Goal: Task Accomplishment & Management: Manage account settings

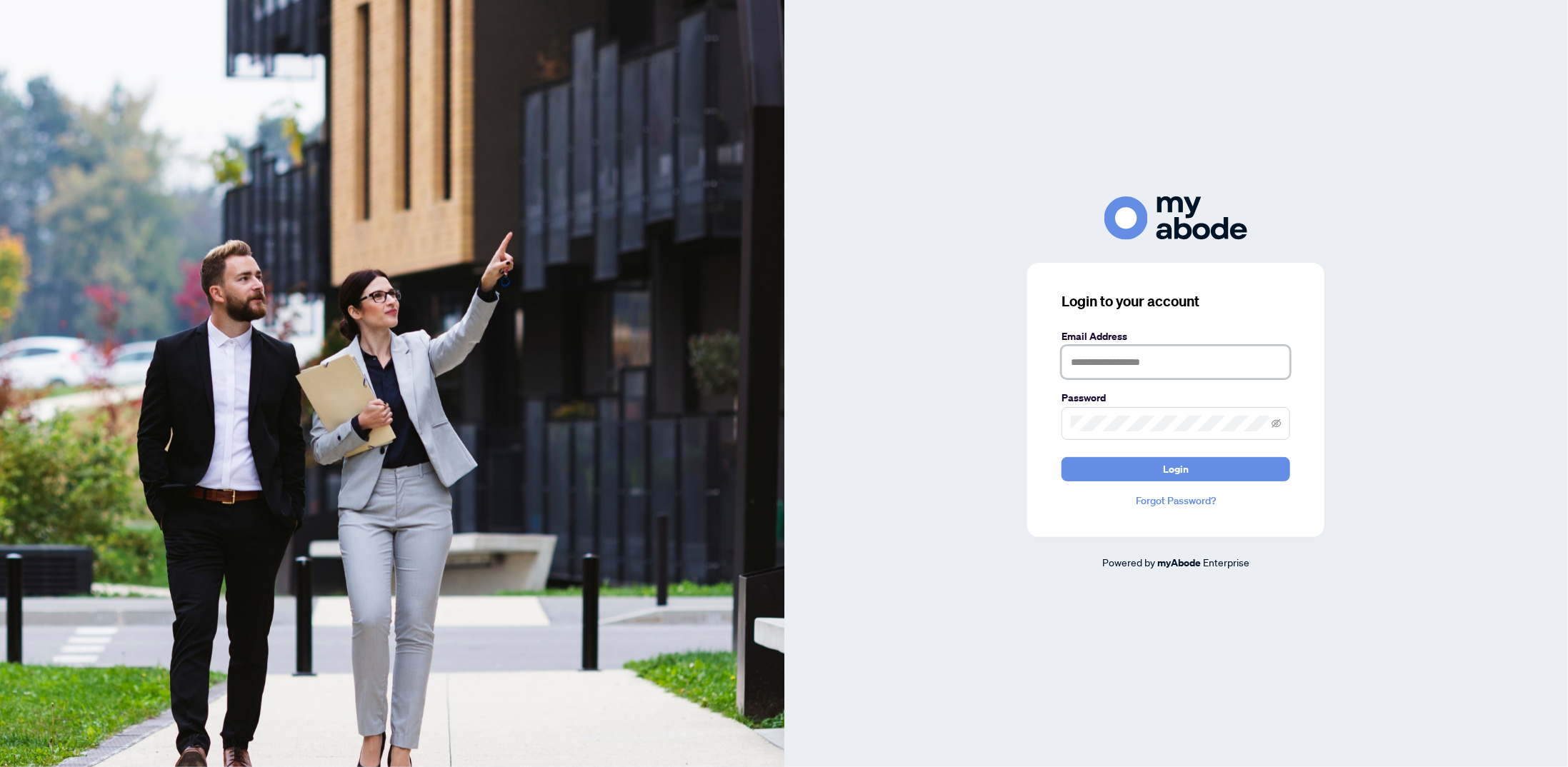
click at [1203, 372] on input "text" at bounding box center [1175, 362] width 229 height 33
click at [1203, 368] on input "text" at bounding box center [1175, 362] width 229 height 33
type input "**********"
click at [1062, 457] on button "Login" at bounding box center [1175, 469] width 229 height 24
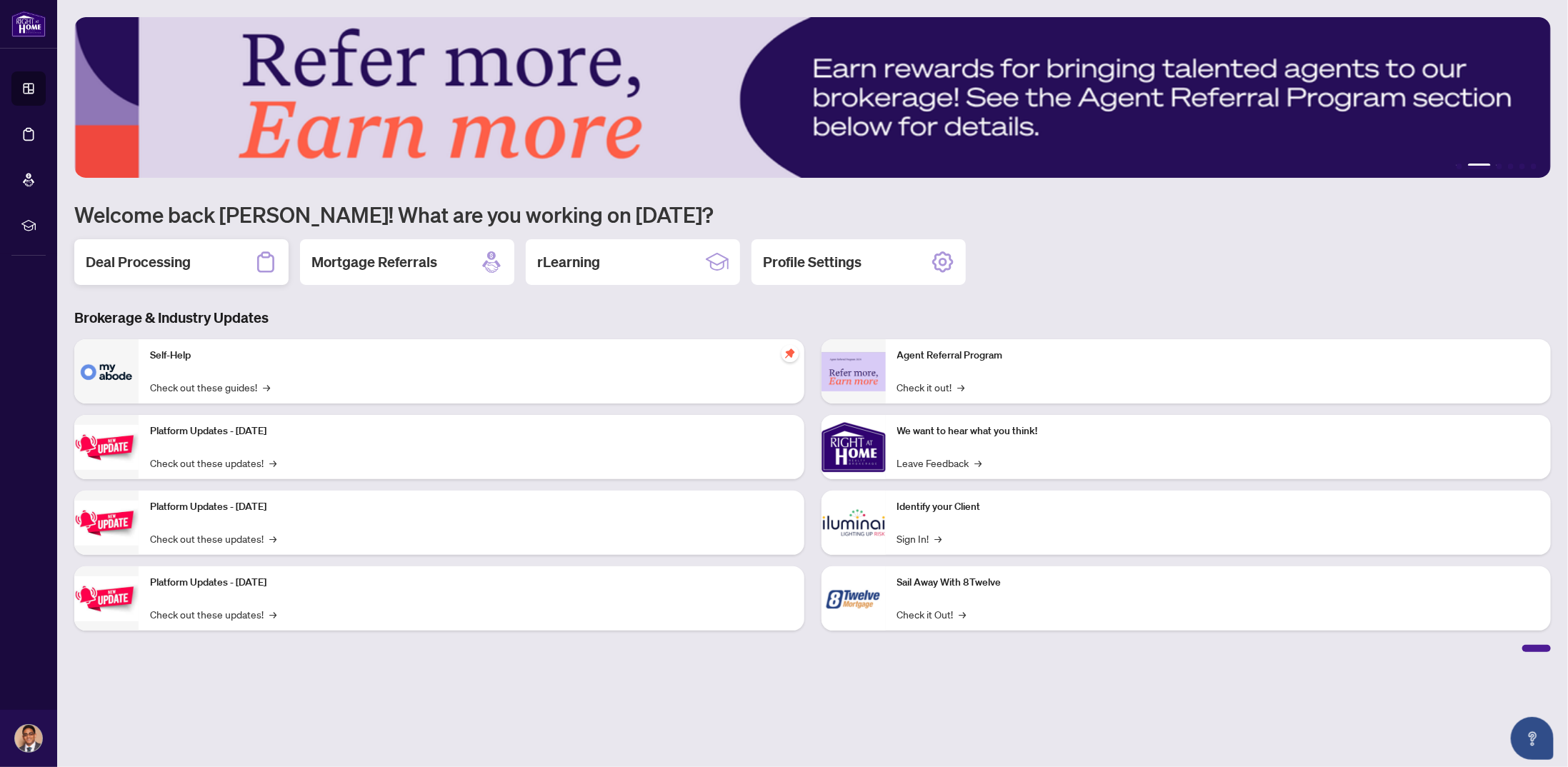
click at [198, 247] on div "Deal Processing" at bounding box center [182, 262] width 214 height 46
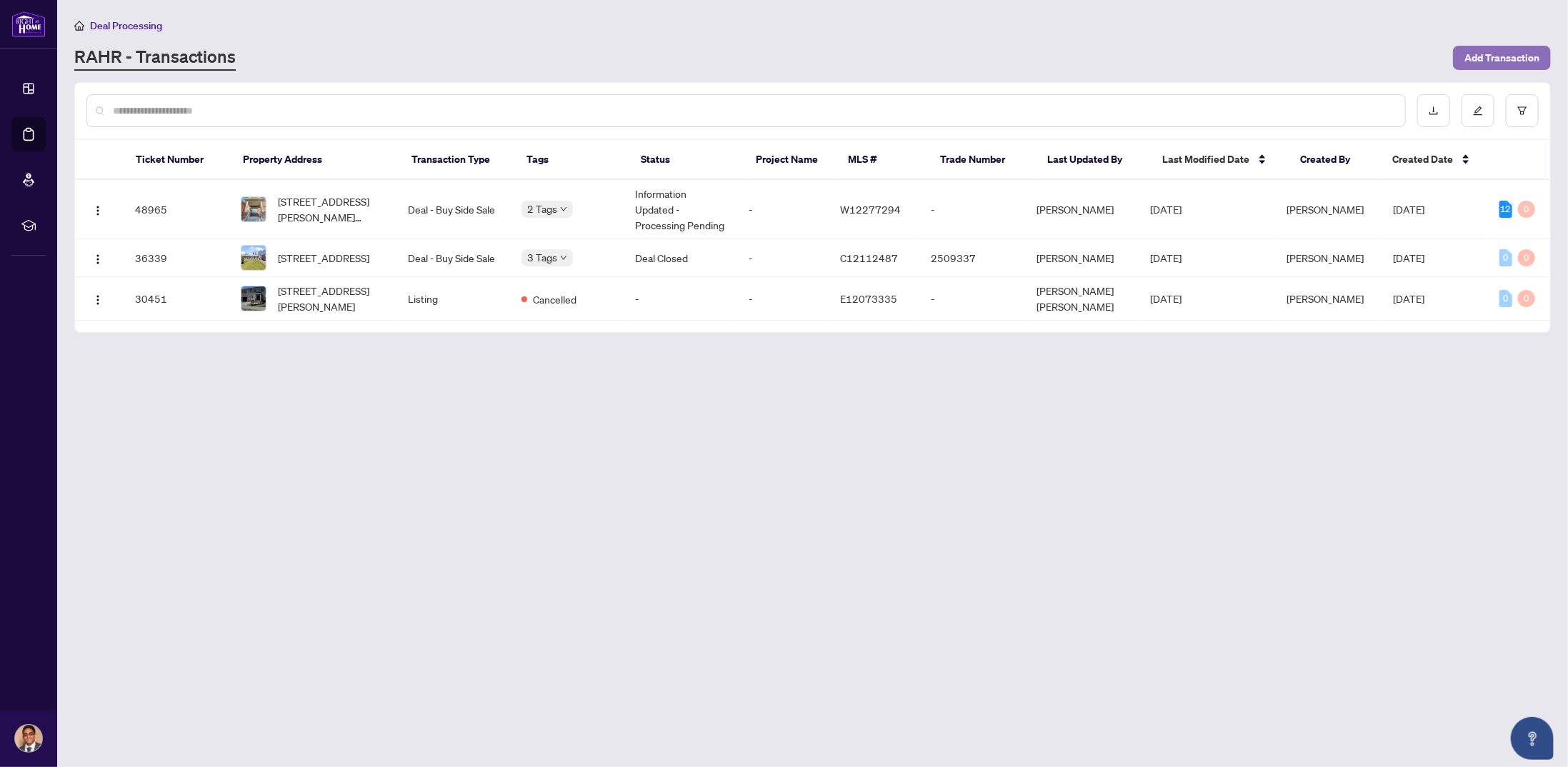
click at [1510, 55] on span "Add Transaction" at bounding box center [1502, 57] width 75 height 23
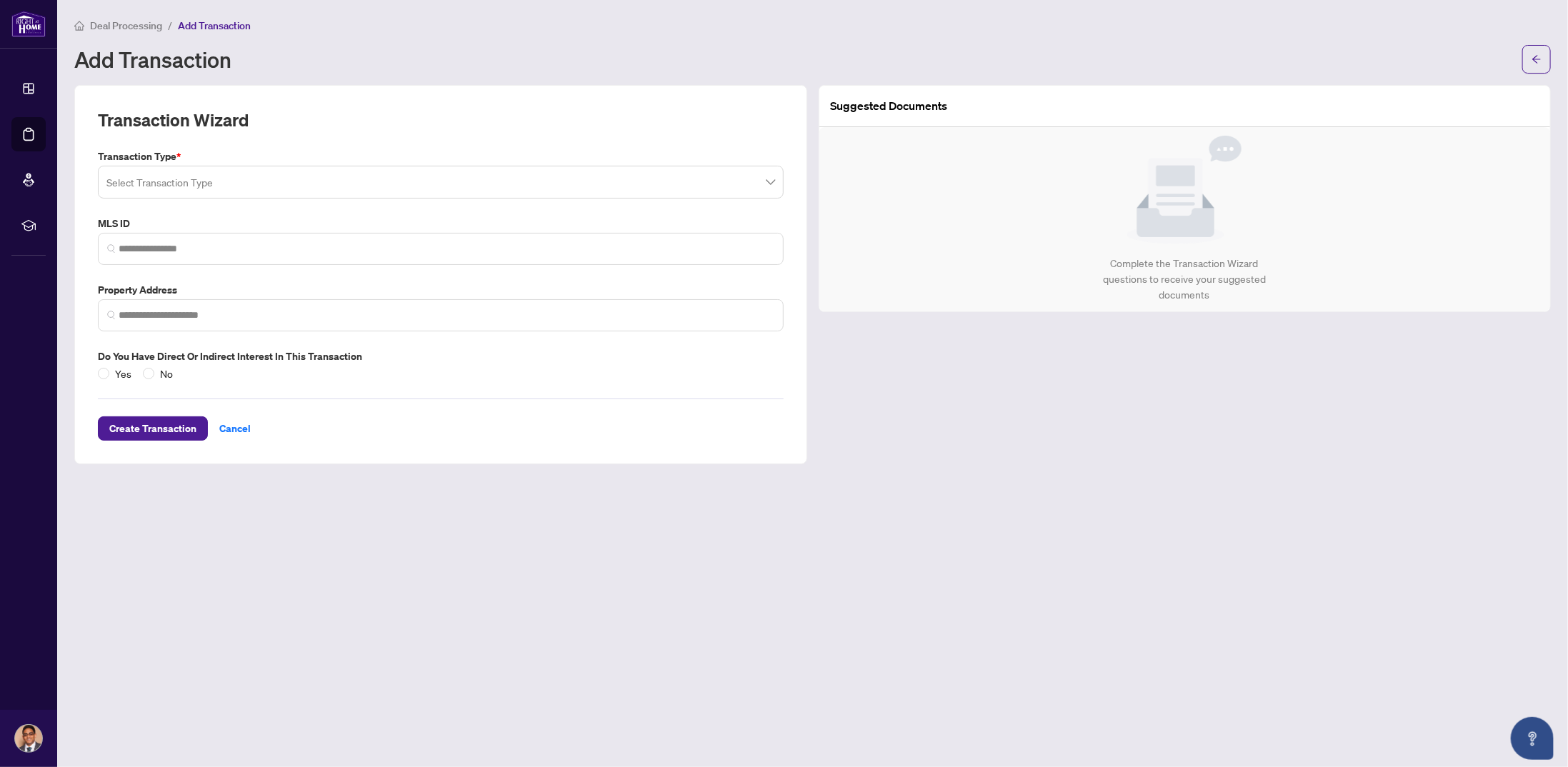
click at [249, 168] on input "search" at bounding box center [434, 184] width 655 height 32
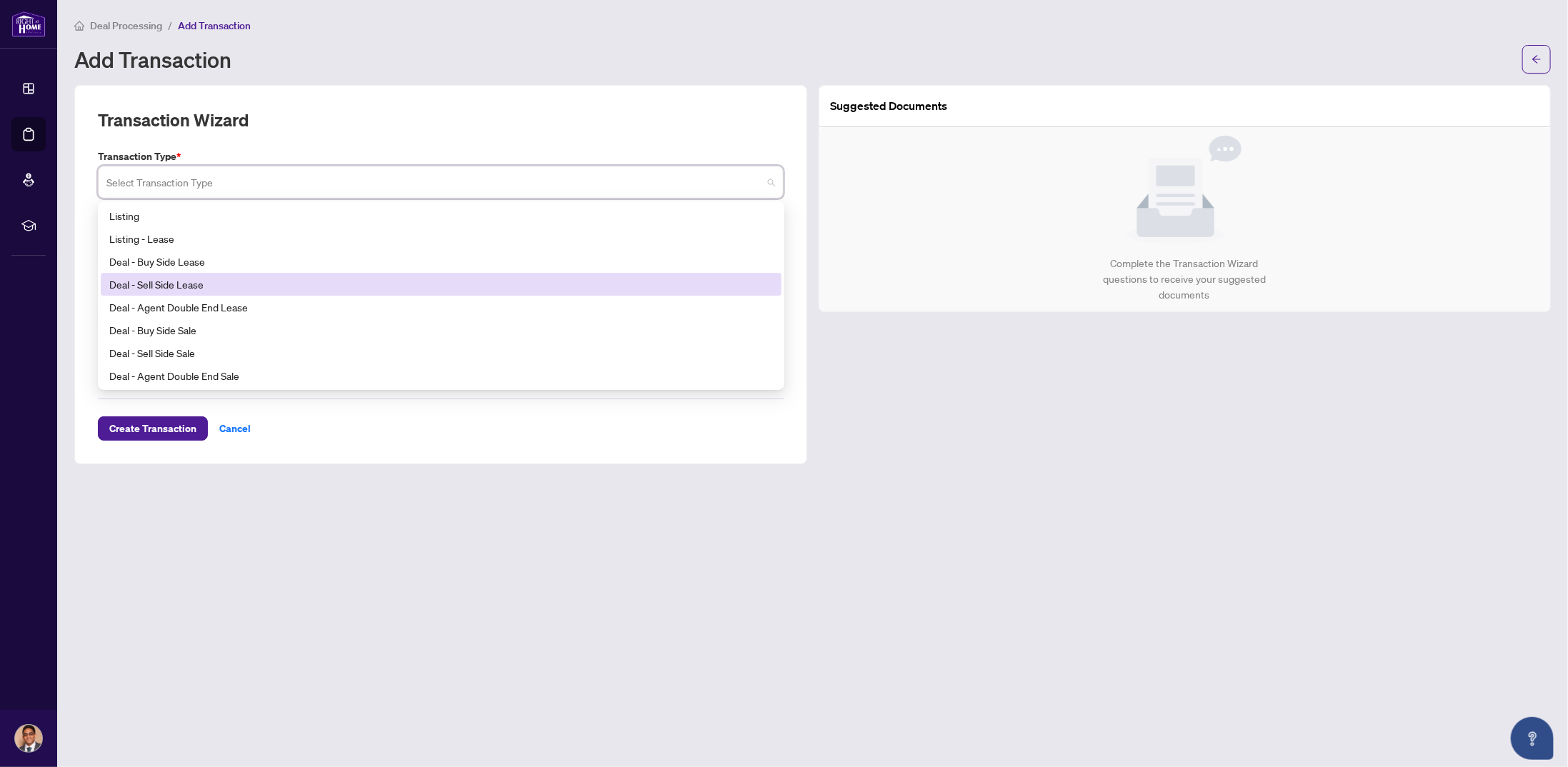
click at [201, 281] on div "Deal - Sell Side Lease" at bounding box center [441, 284] width 664 height 16
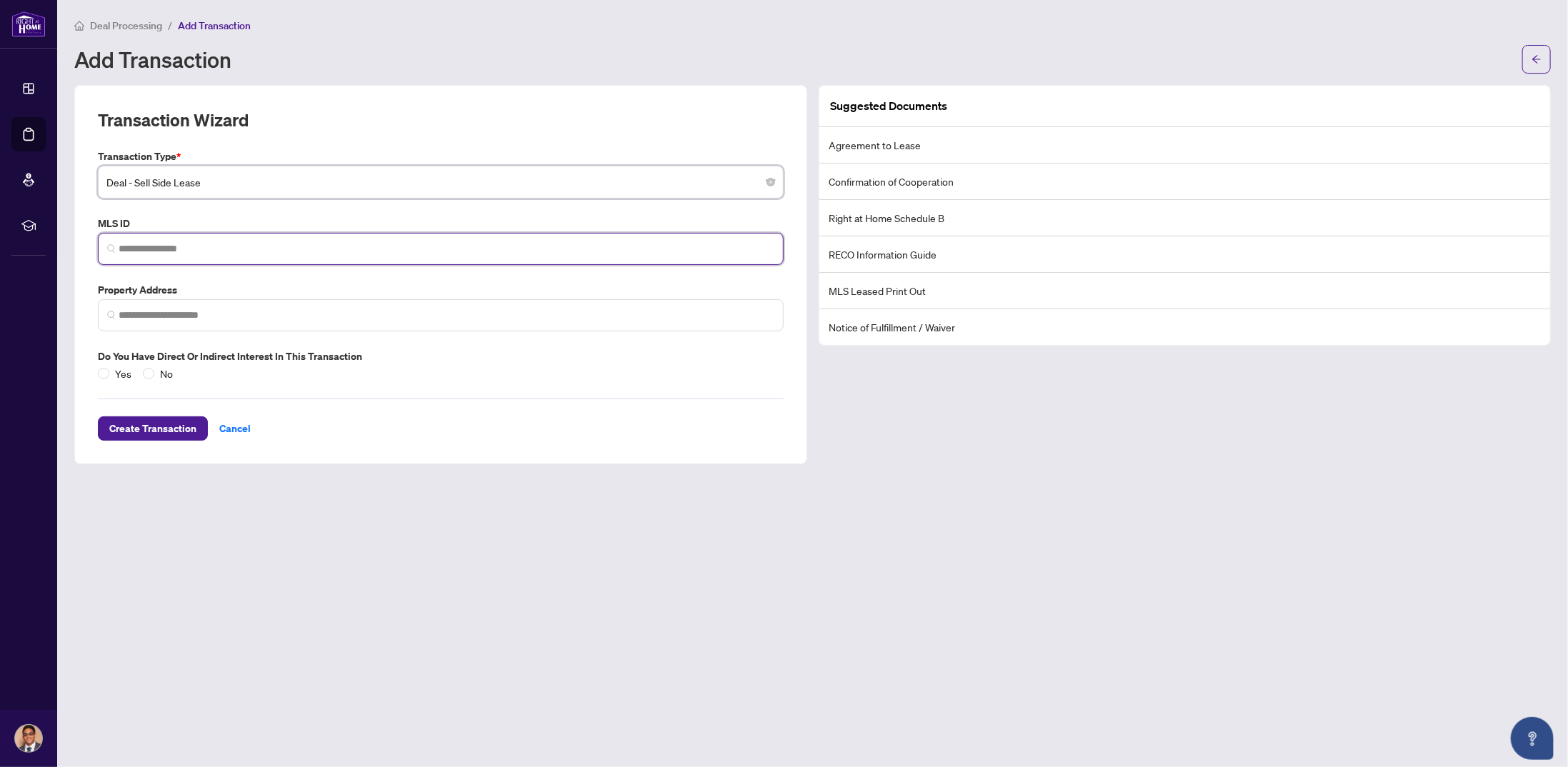
click at [188, 241] on input "search" at bounding box center [446, 249] width 655 height 15
paste input "*********"
type input "*********"
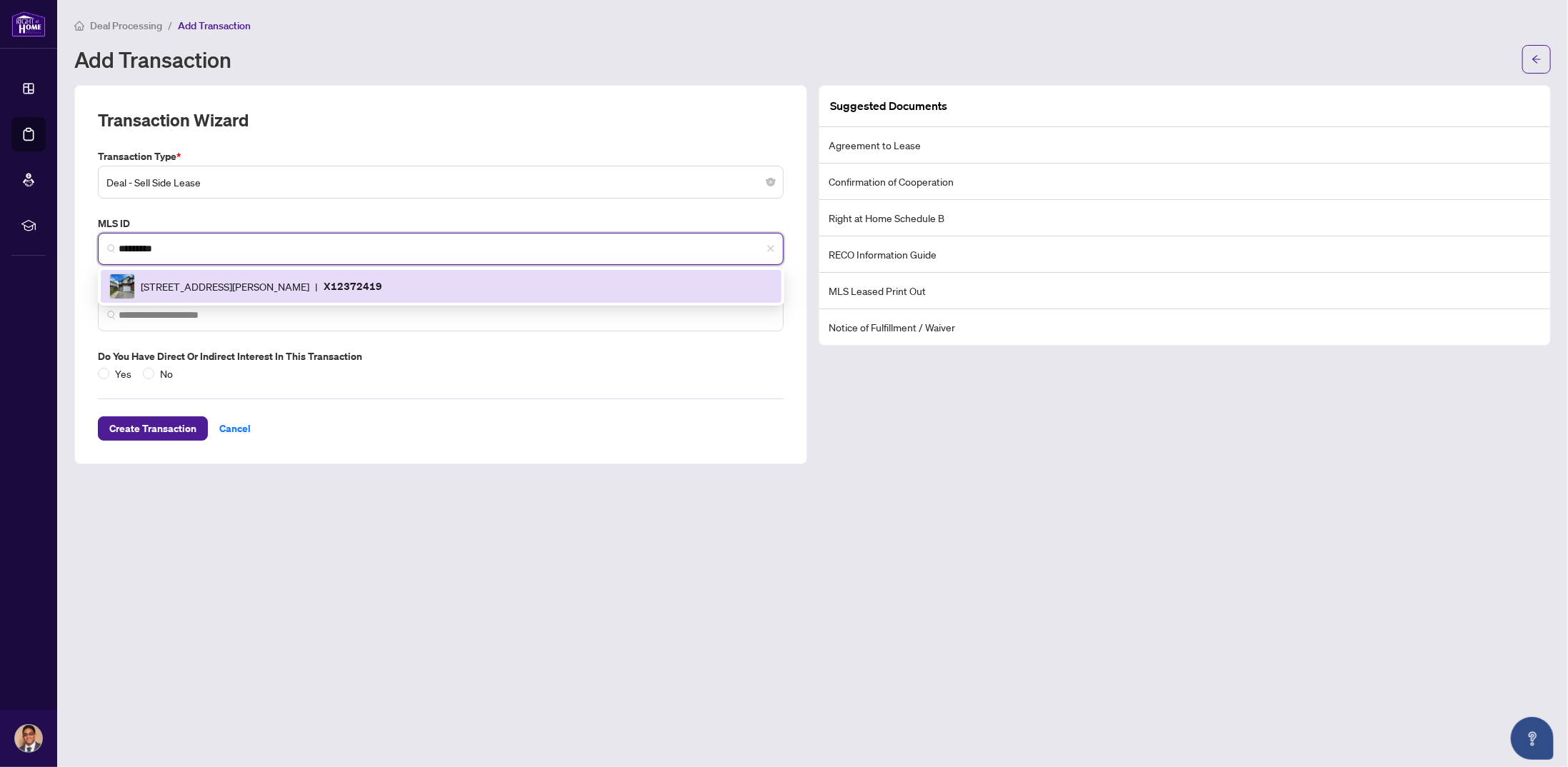
click at [192, 284] on span "[STREET_ADDRESS][PERSON_NAME]" at bounding box center [224, 286] width 168 height 16
type input "**********"
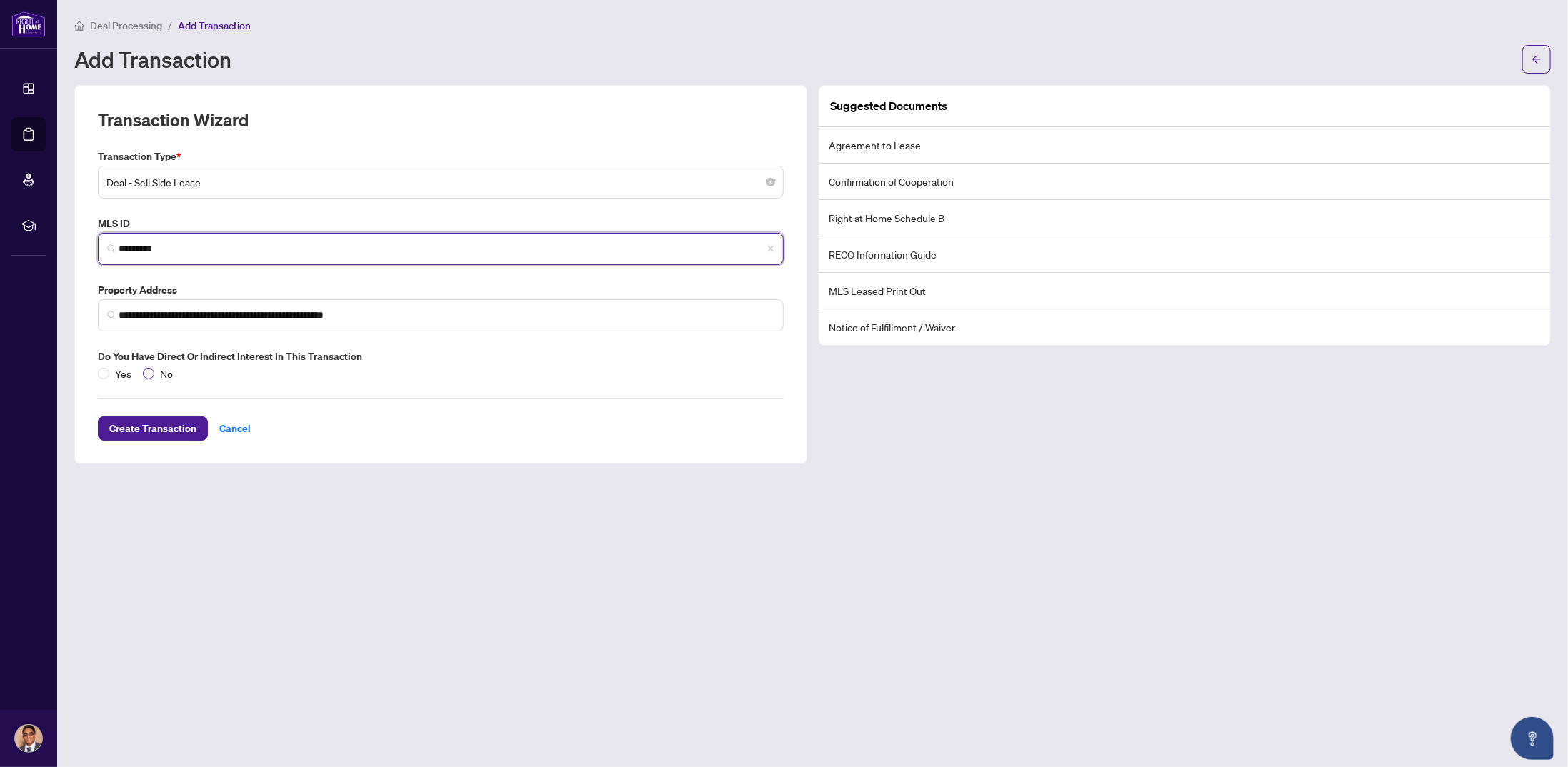
type input "*********"
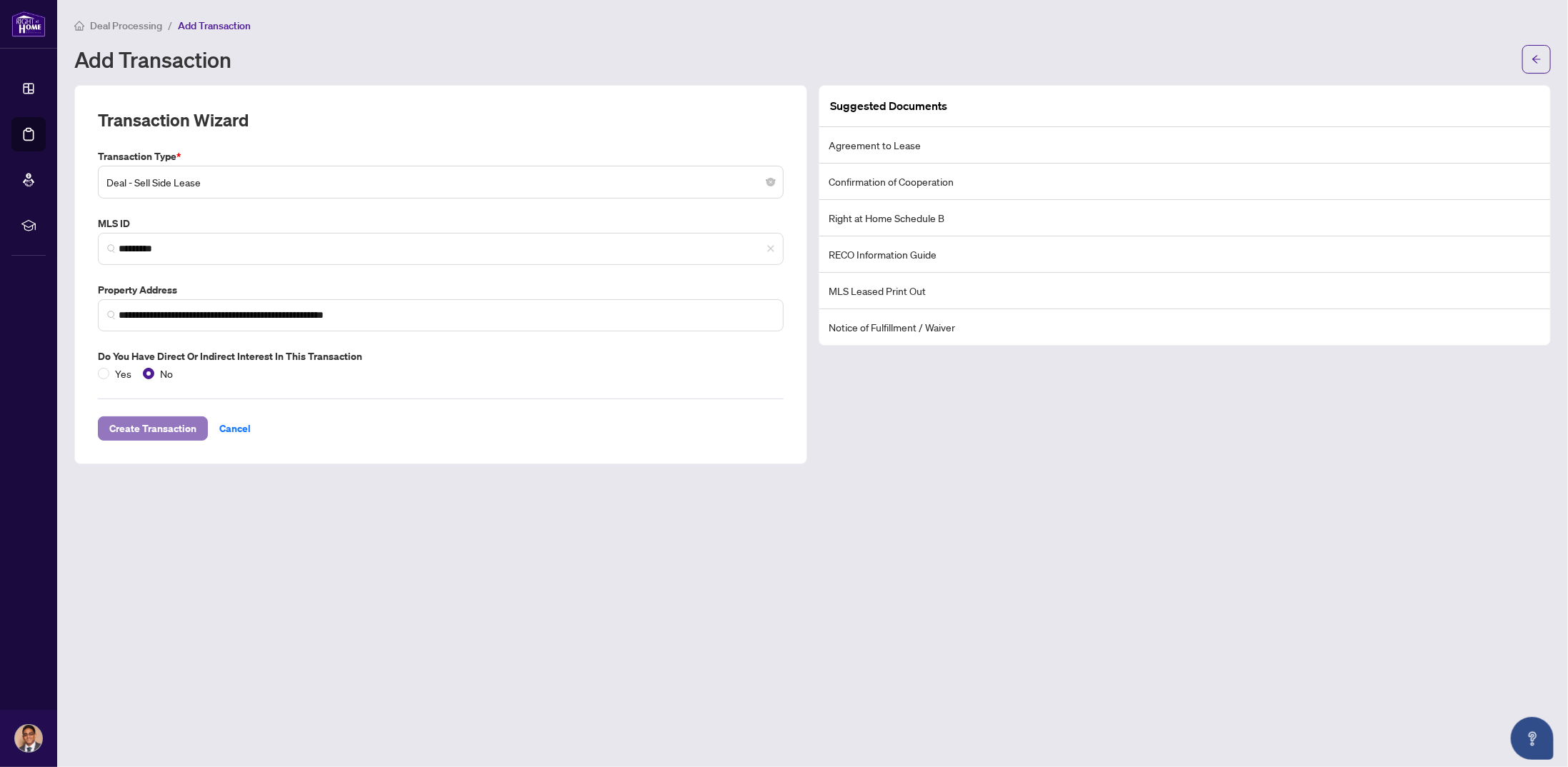
click at [147, 429] on span "Create Transaction" at bounding box center [153, 428] width 87 height 23
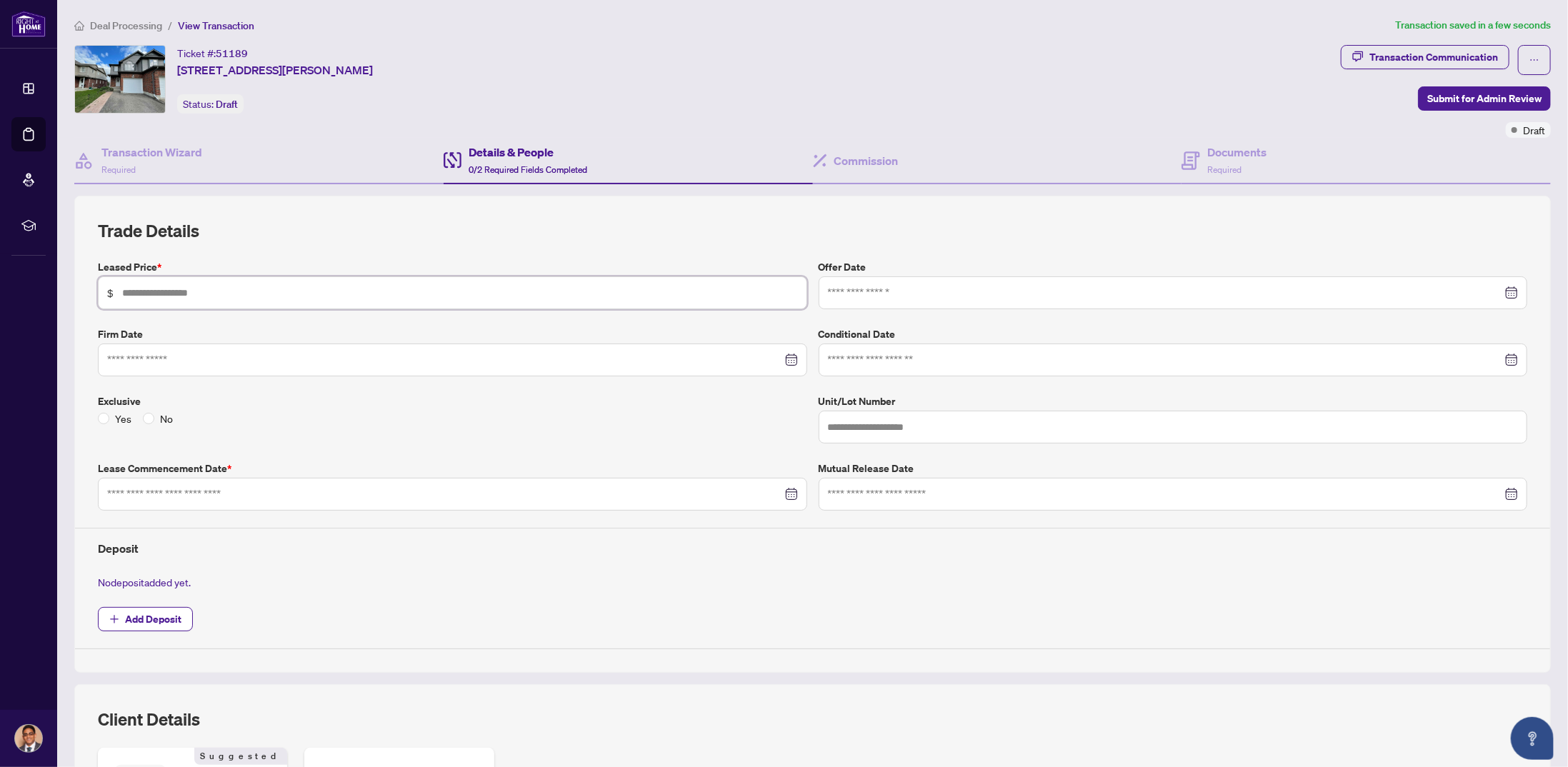
click at [359, 291] on input "text" at bounding box center [460, 292] width 676 height 16
type input "*****"
click at [316, 486] on input at bounding box center [445, 494] width 675 height 16
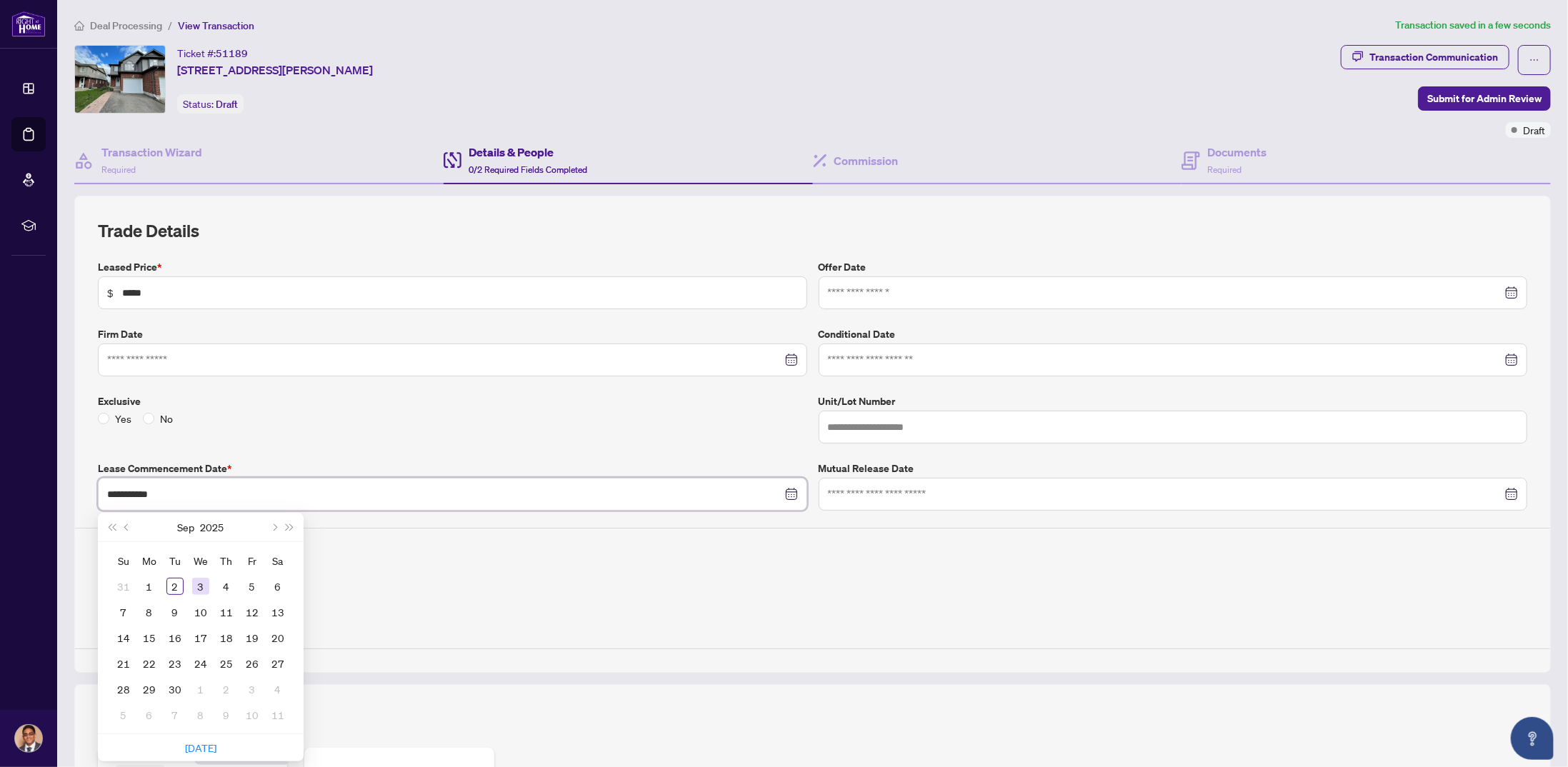
type input "**********"
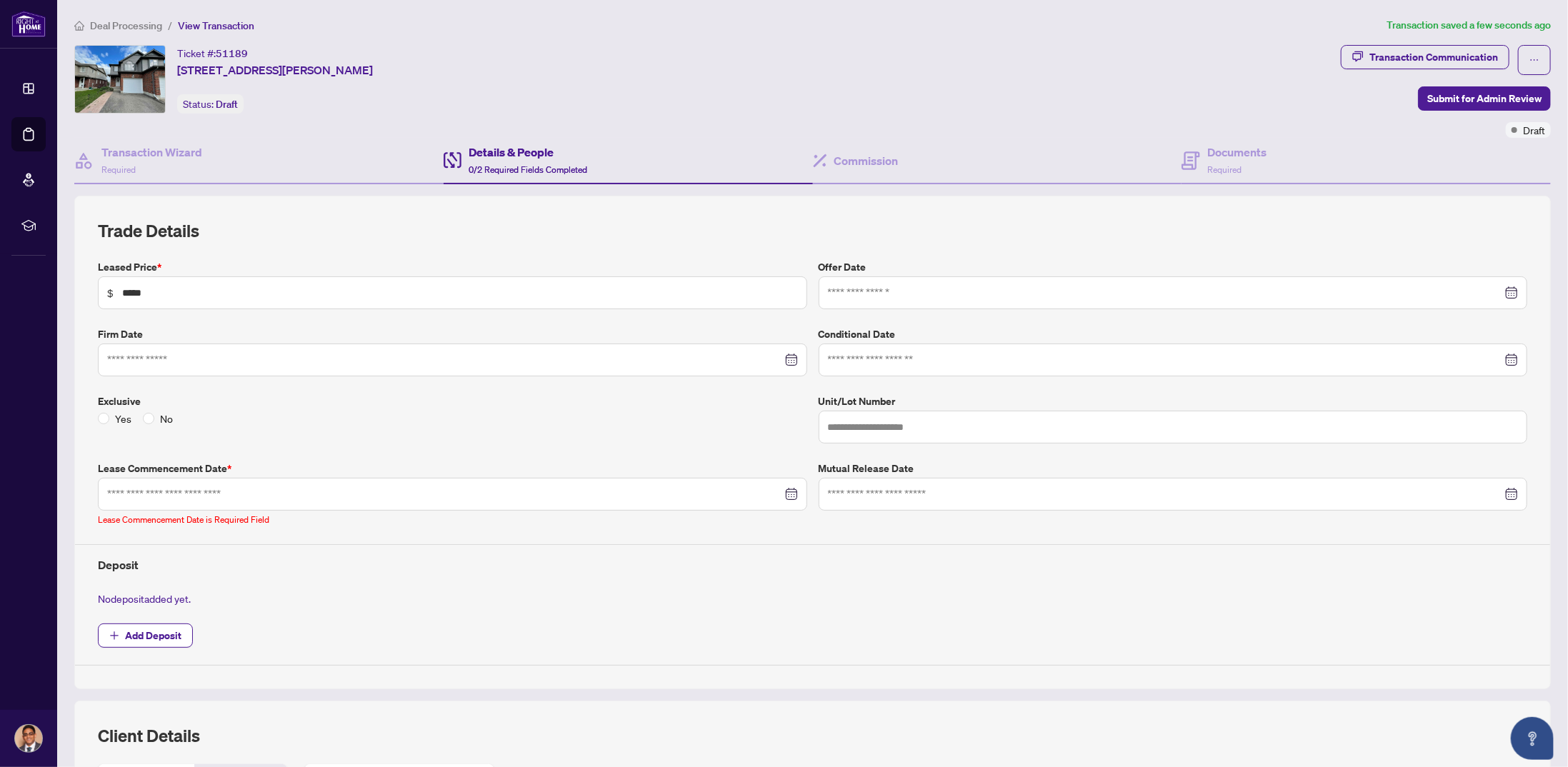
click at [674, 58] on div "Ticket #: 51189 [STREET_ADDRESS][PERSON_NAME] Status: Draft" at bounding box center [705, 80] width 1261 height 69
click at [135, 20] on span "Deal Processing" at bounding box center [126, 25] width 72 height 13
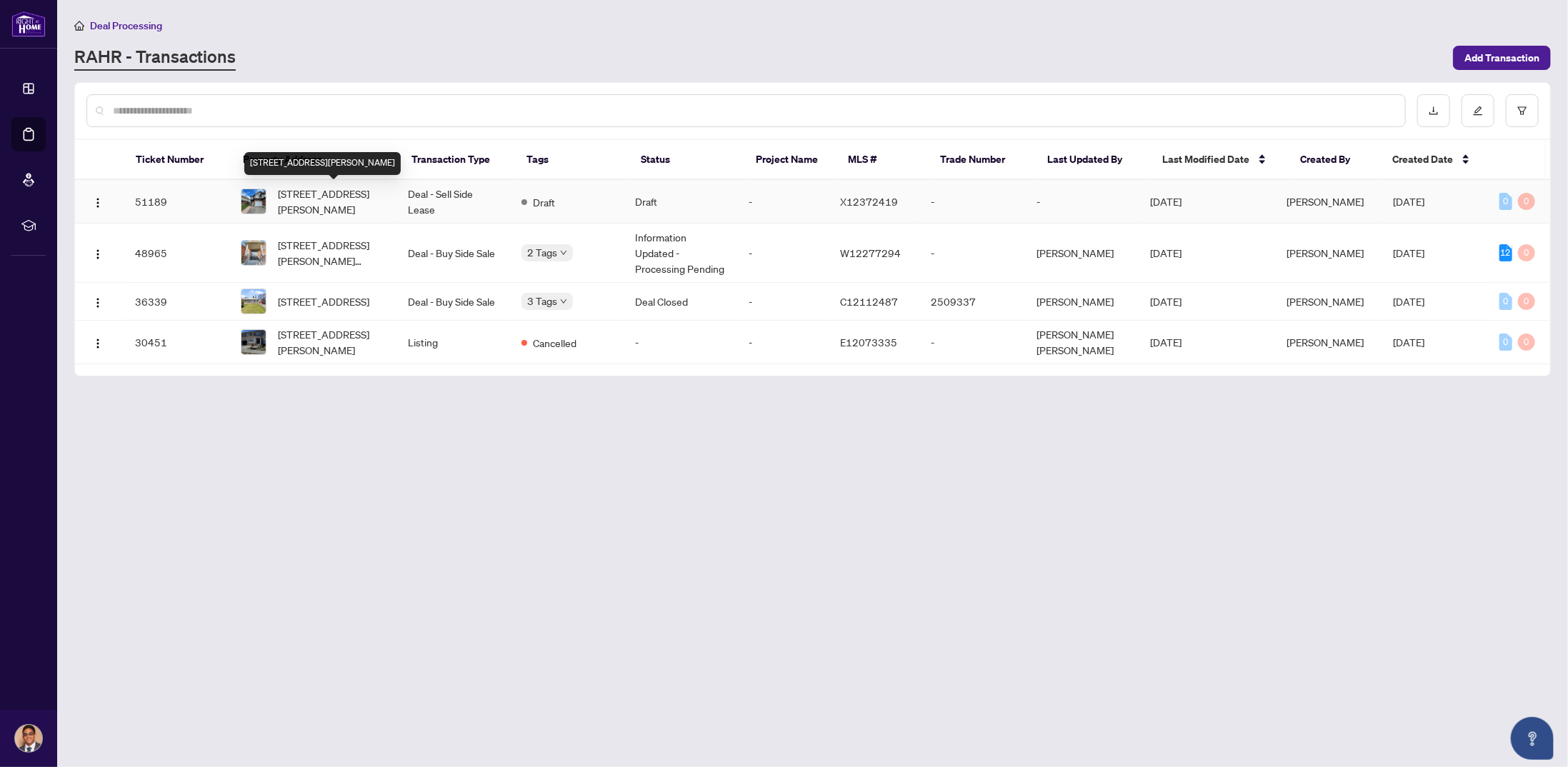
click at [304, 193] on span "[STREET_ADDRESS][PERSON_NAME]" at bounding box center [331, 202] width 106 height 32
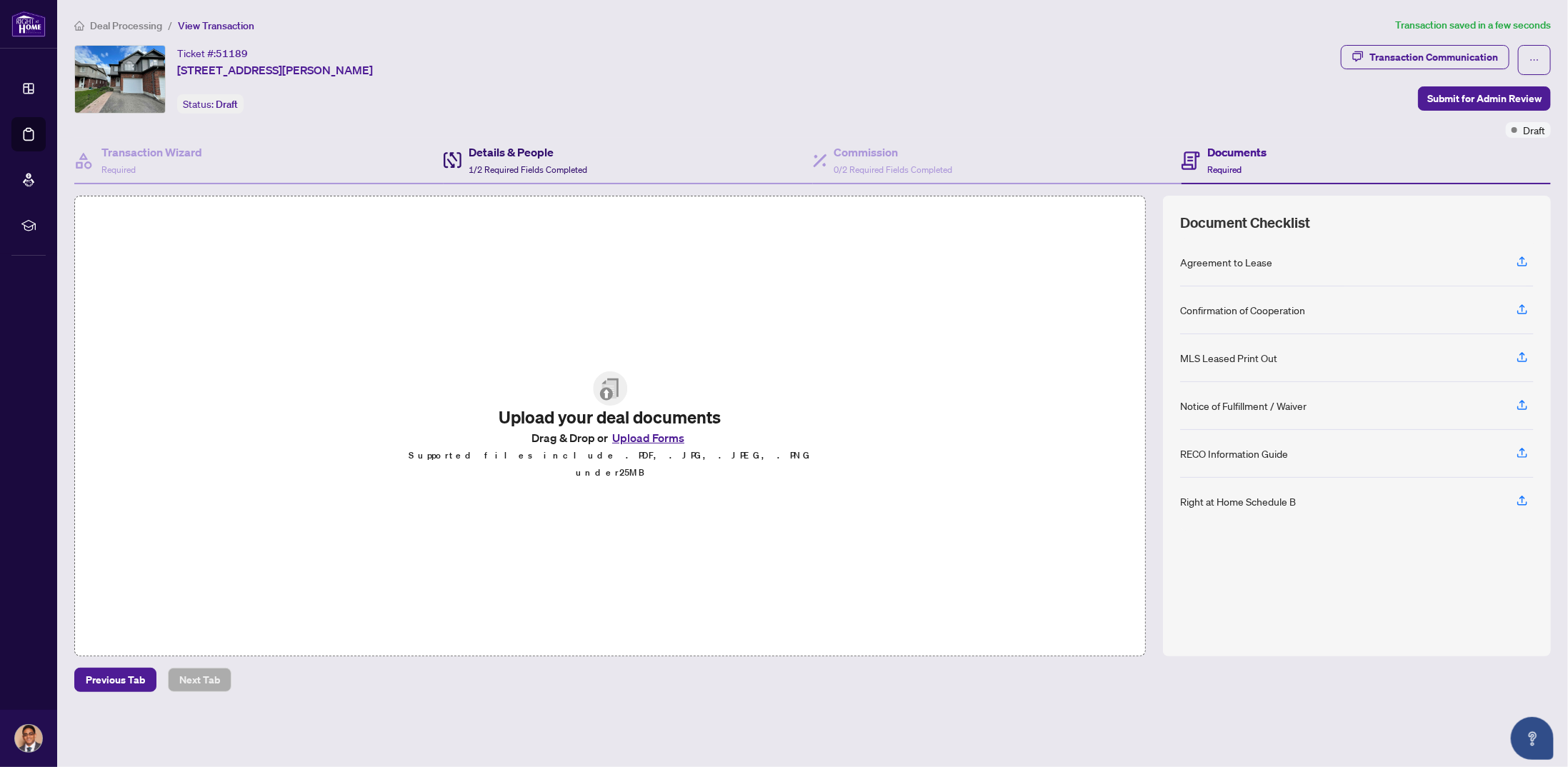
click at [483, 155] on h4 "Details & People" at bounding box center [528, 152] width 119 height 17
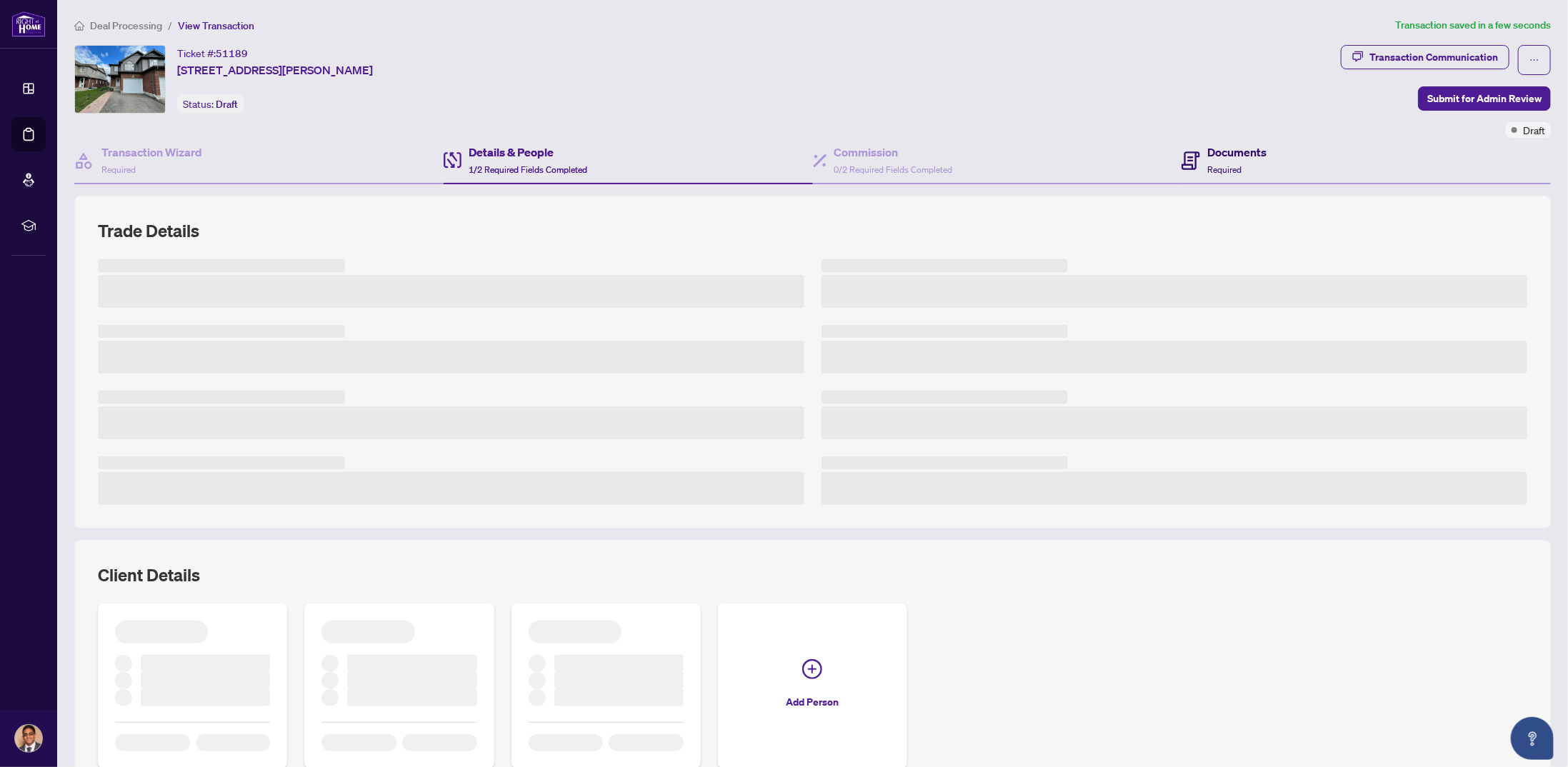
click at [1223, 154] on h4 "Documents" at bounding box center [1236, 152] width 59 height 17
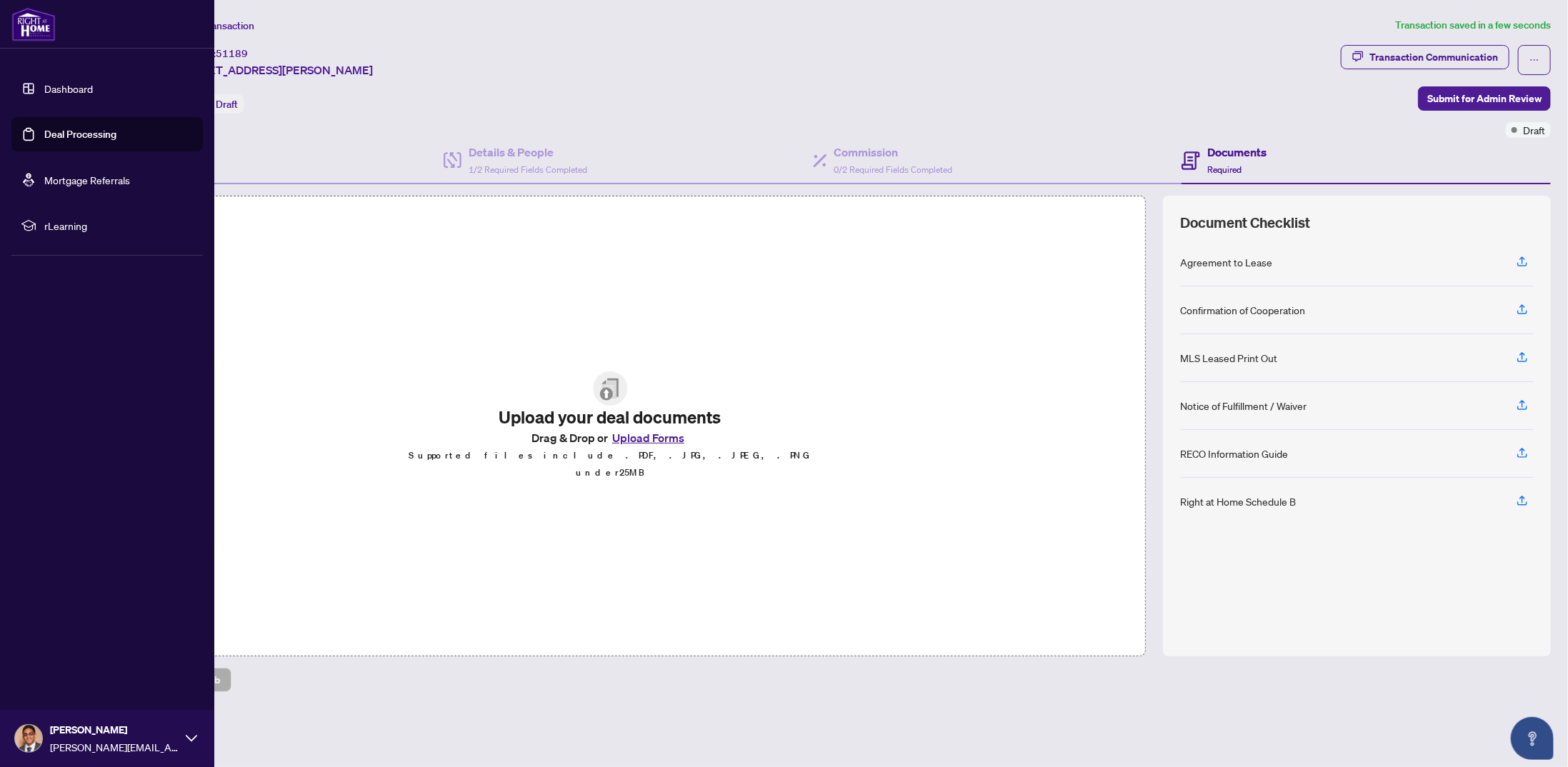
click at [62, 85] on link "Dashboard" at bounding box center [69, 88] width 49 height 13
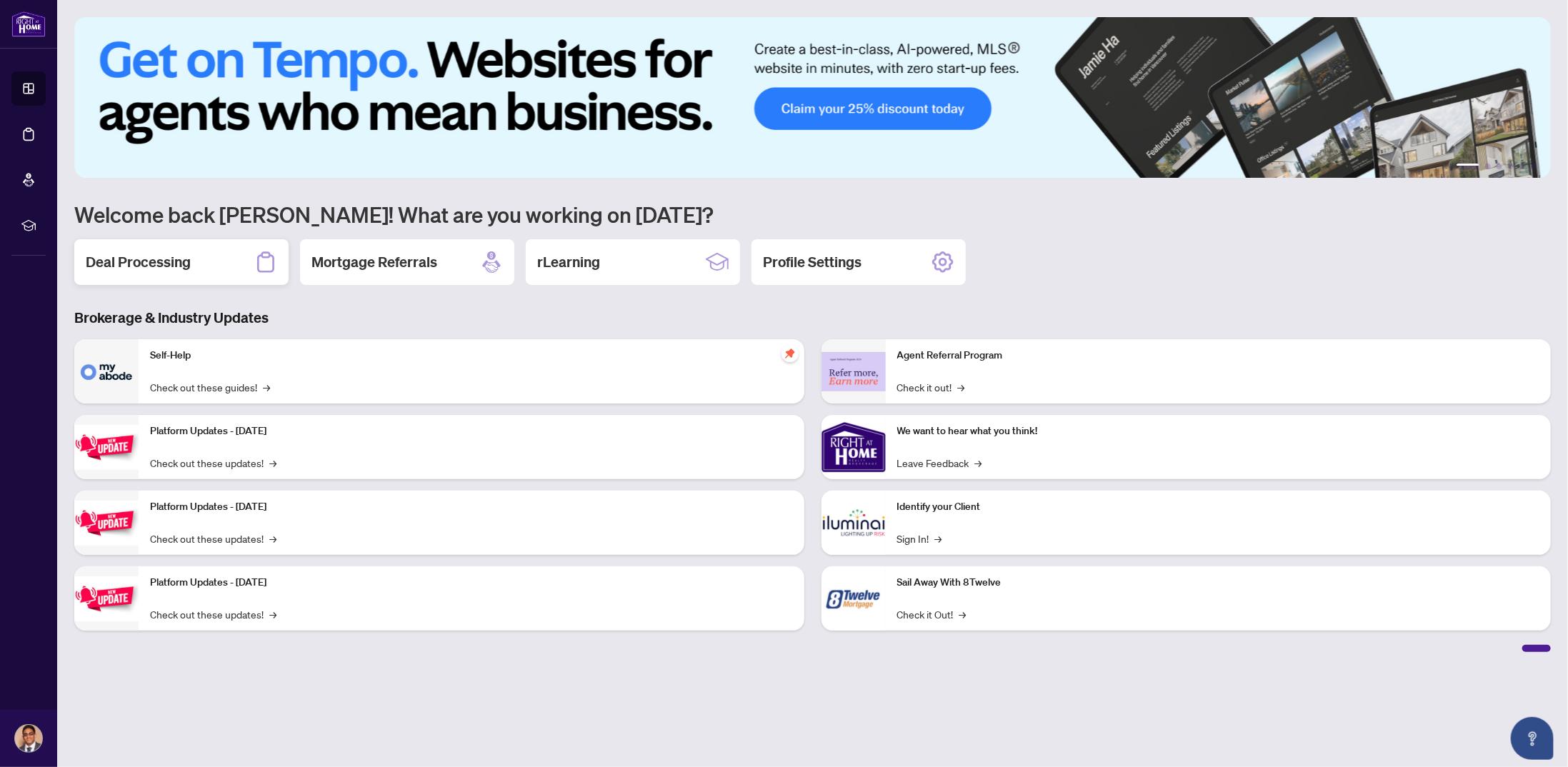
click at [216, 252] on div "Deal Processing" at bounding box center [182, 262] width 214 height 46
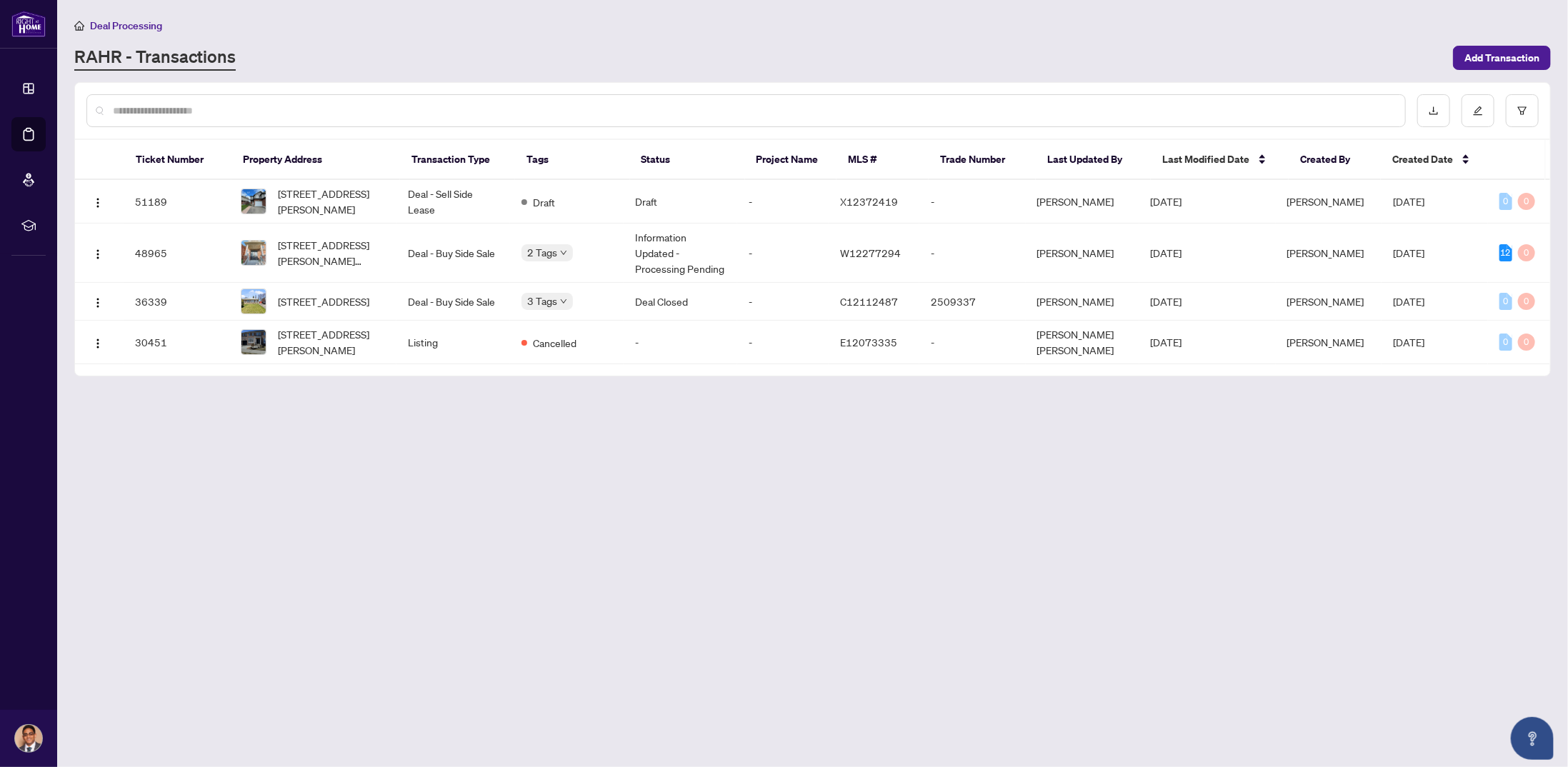
click at [1510, 42] on div "Deal Processing [PERSON_NAME] - Transactions Add Transaction" at bounding box center [812, 44] width 1476 height 54
click at [1506, 59] on span "Add Transaction" at bounding box center [1502, 57] width 75 height 23
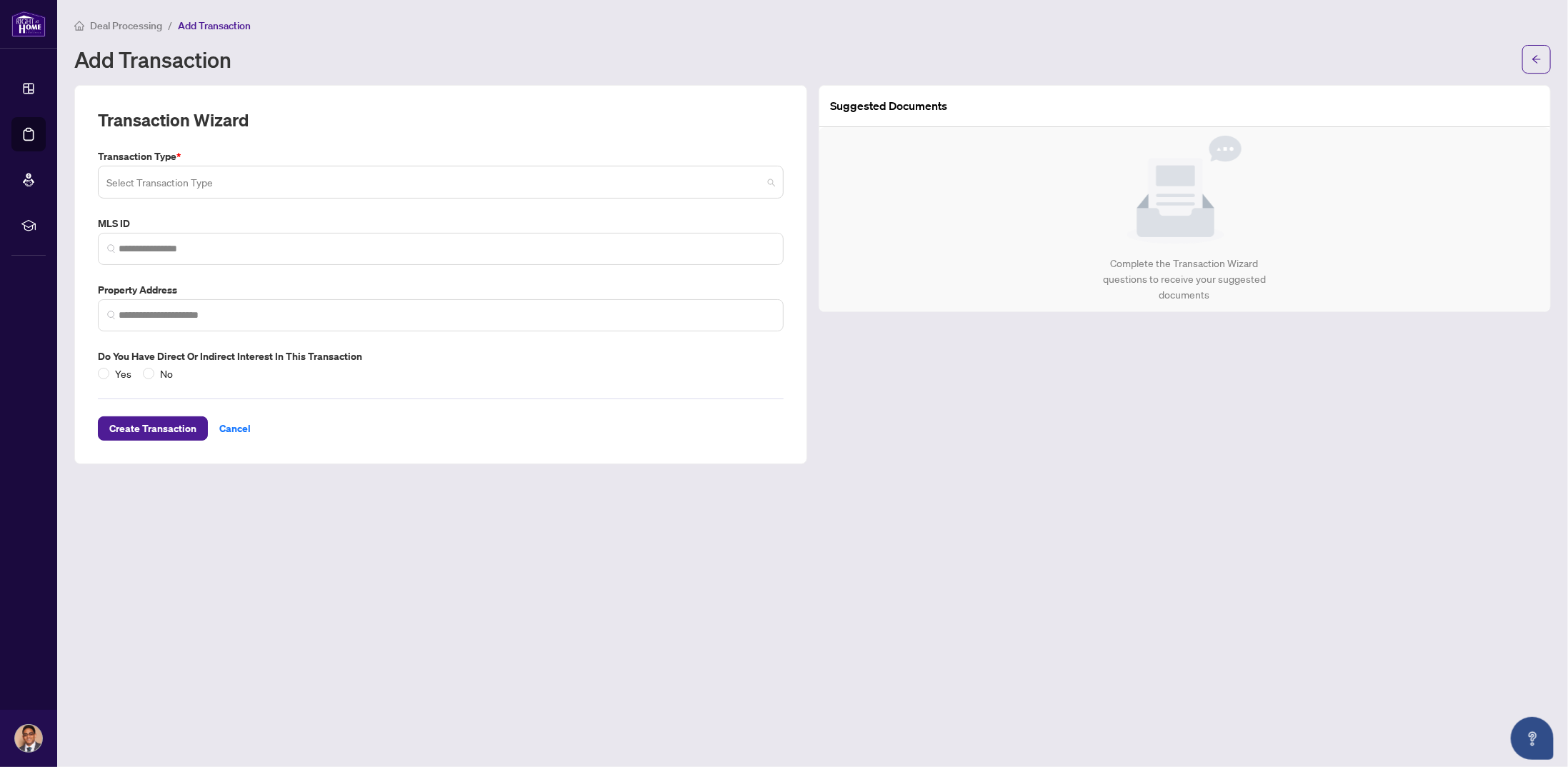
click at [194, 185] on input "search" at bounding box center [434, 184] width 655 height 32
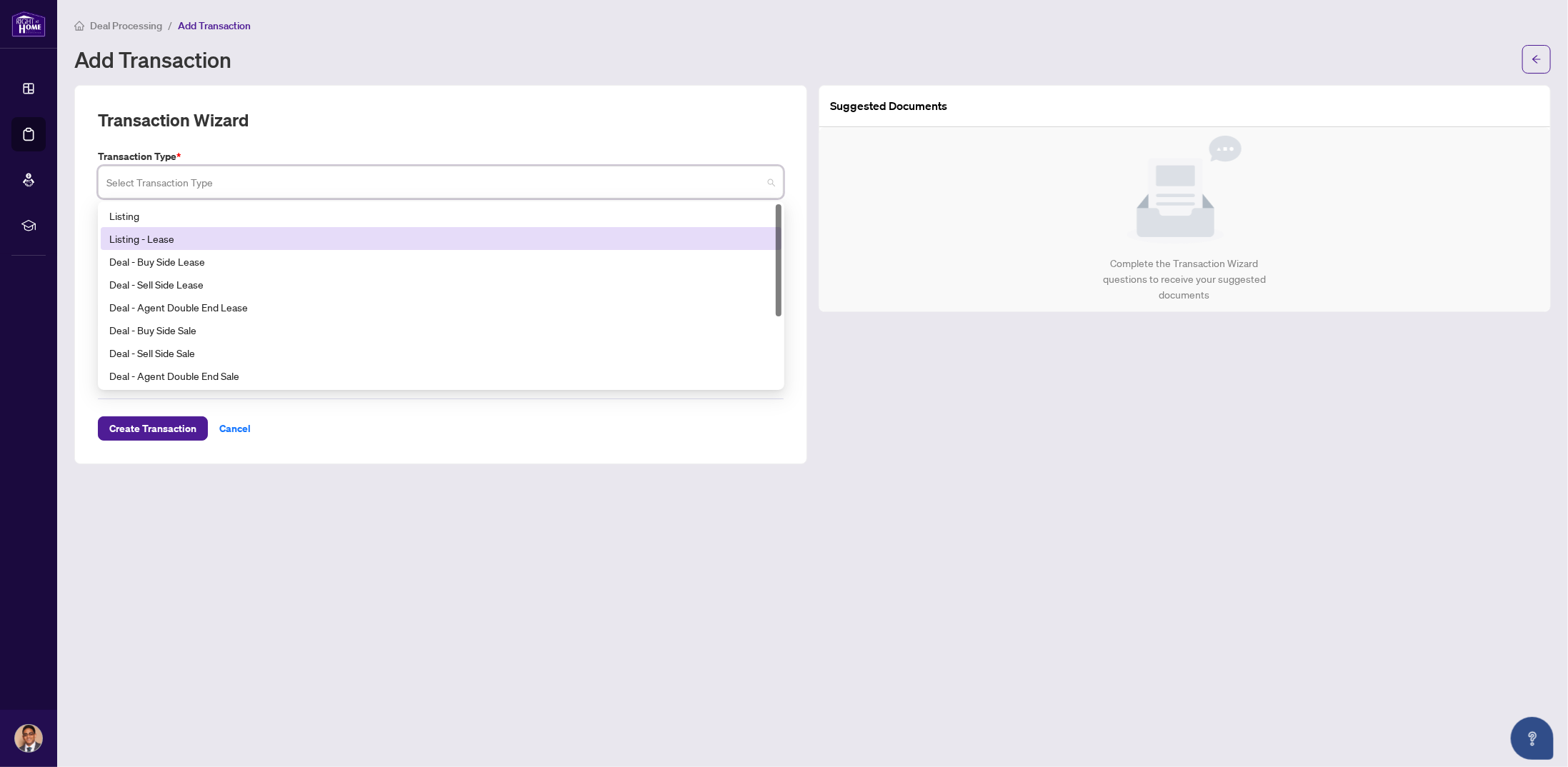
click at [177, 231] on div "Listing - Lease" at bounding box center [441, 239] width 664 height 16
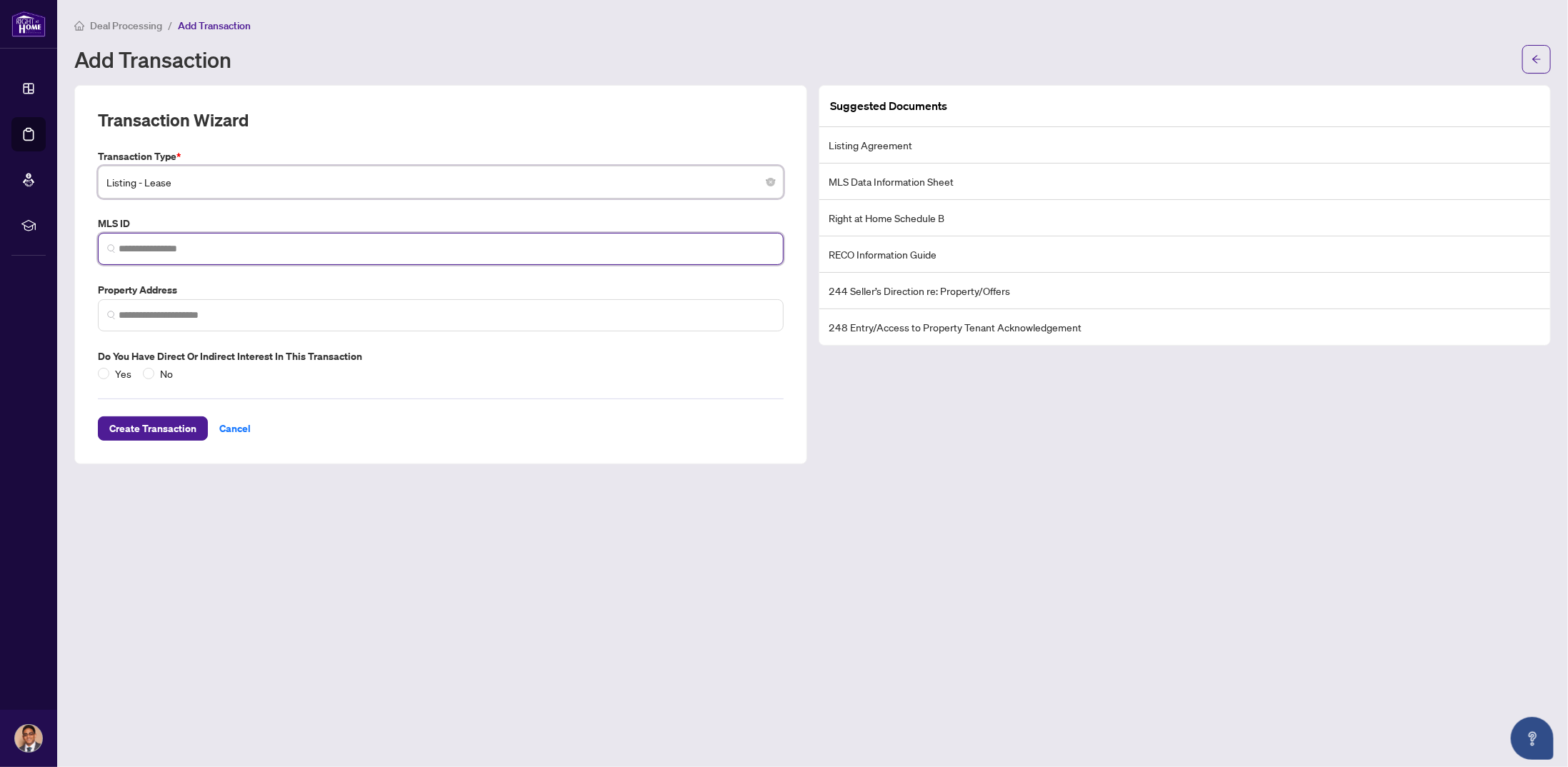
click at [200, 241] on input "search" at bounding box center [446, 249] width 655 height 15
paste input "*********"
type input "*********"
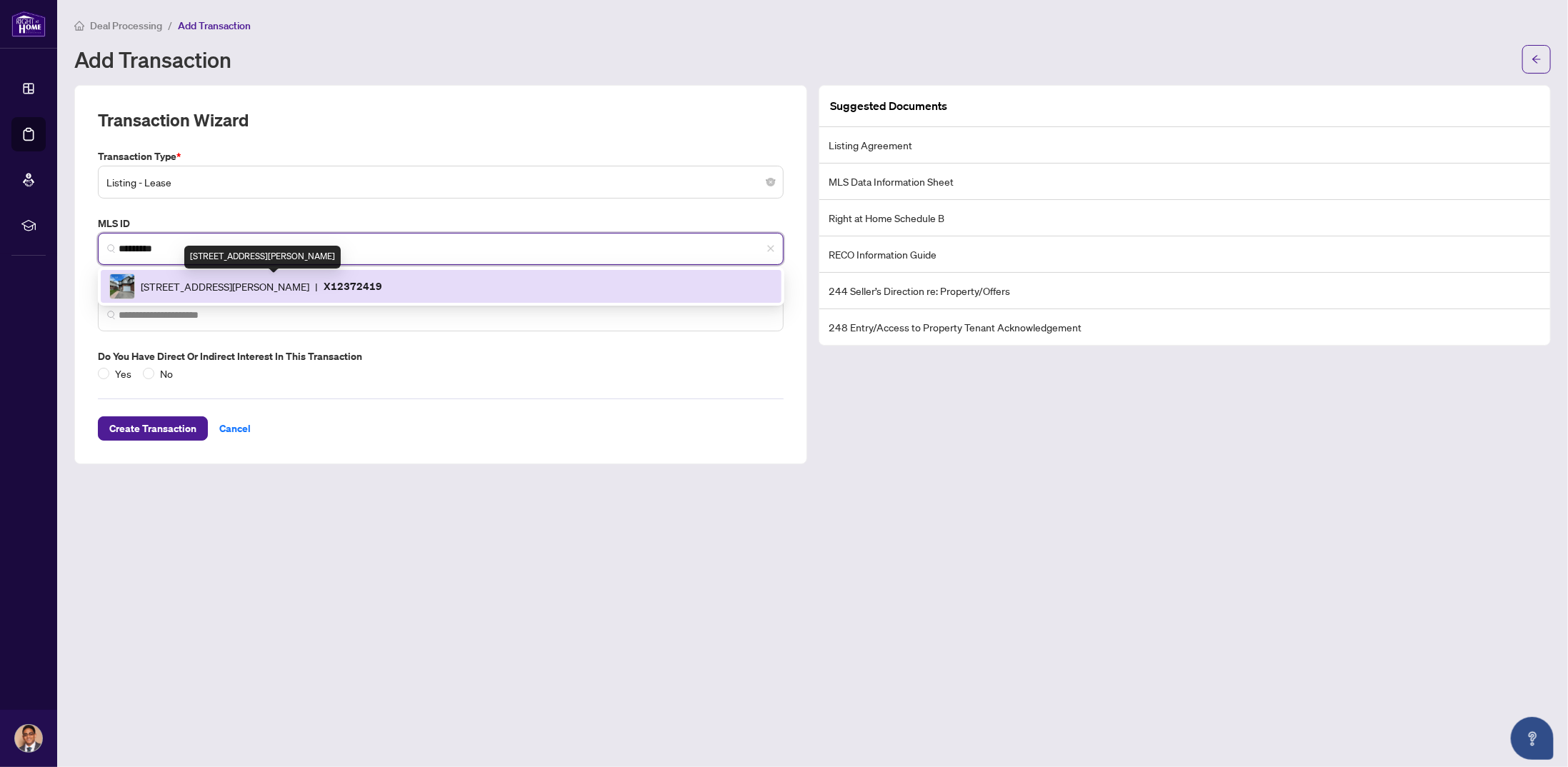
click at [185, 282] on span "[STREET_ADDRESS][PERSON_NAME]" at bounding box center [224, 286] width 168 height 16
type input "**********"
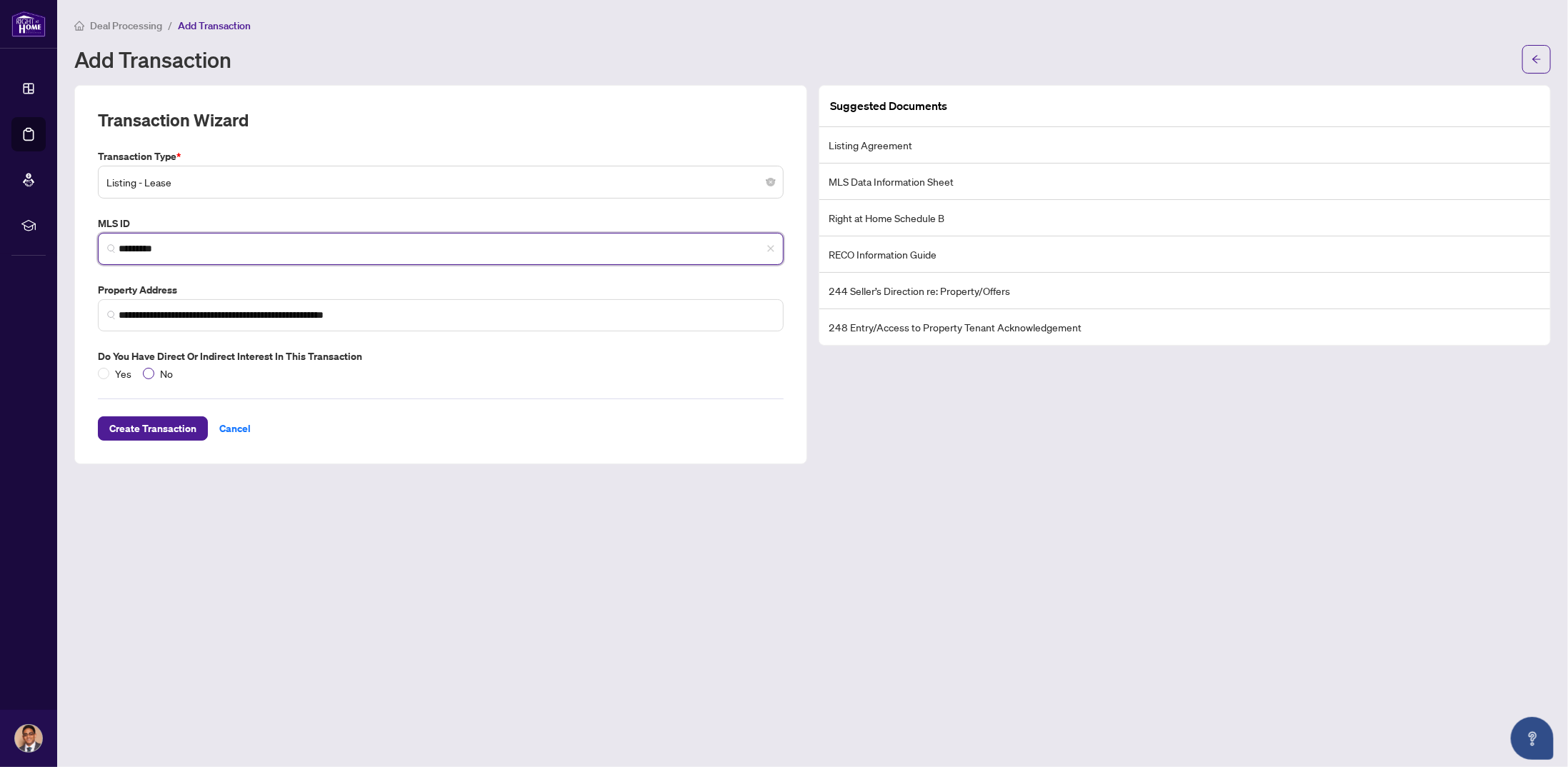
type input "*********"
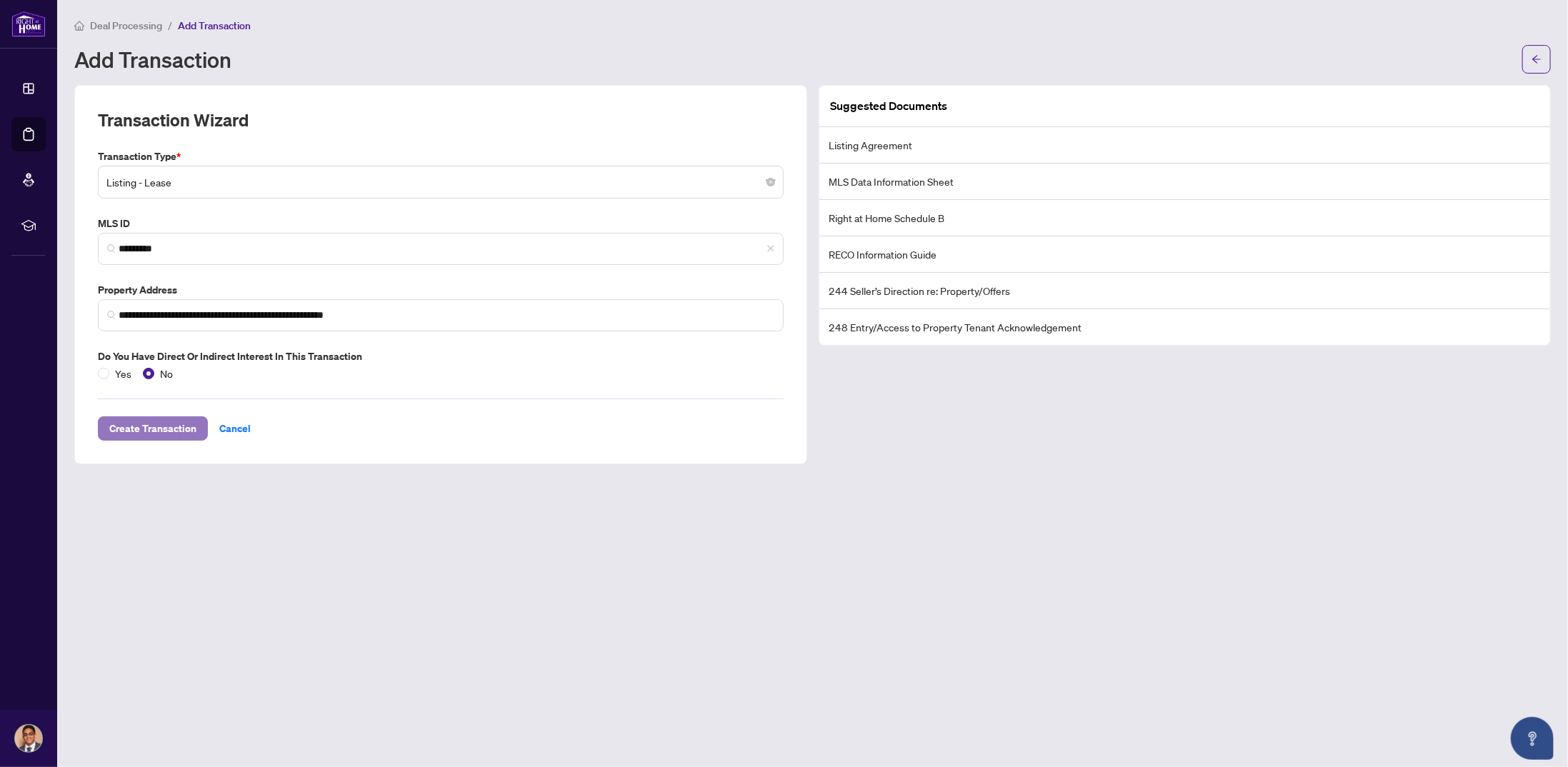
click at [154, 428] on span "Create Transaction" at bounding box center [153, 428] width 87 height 23
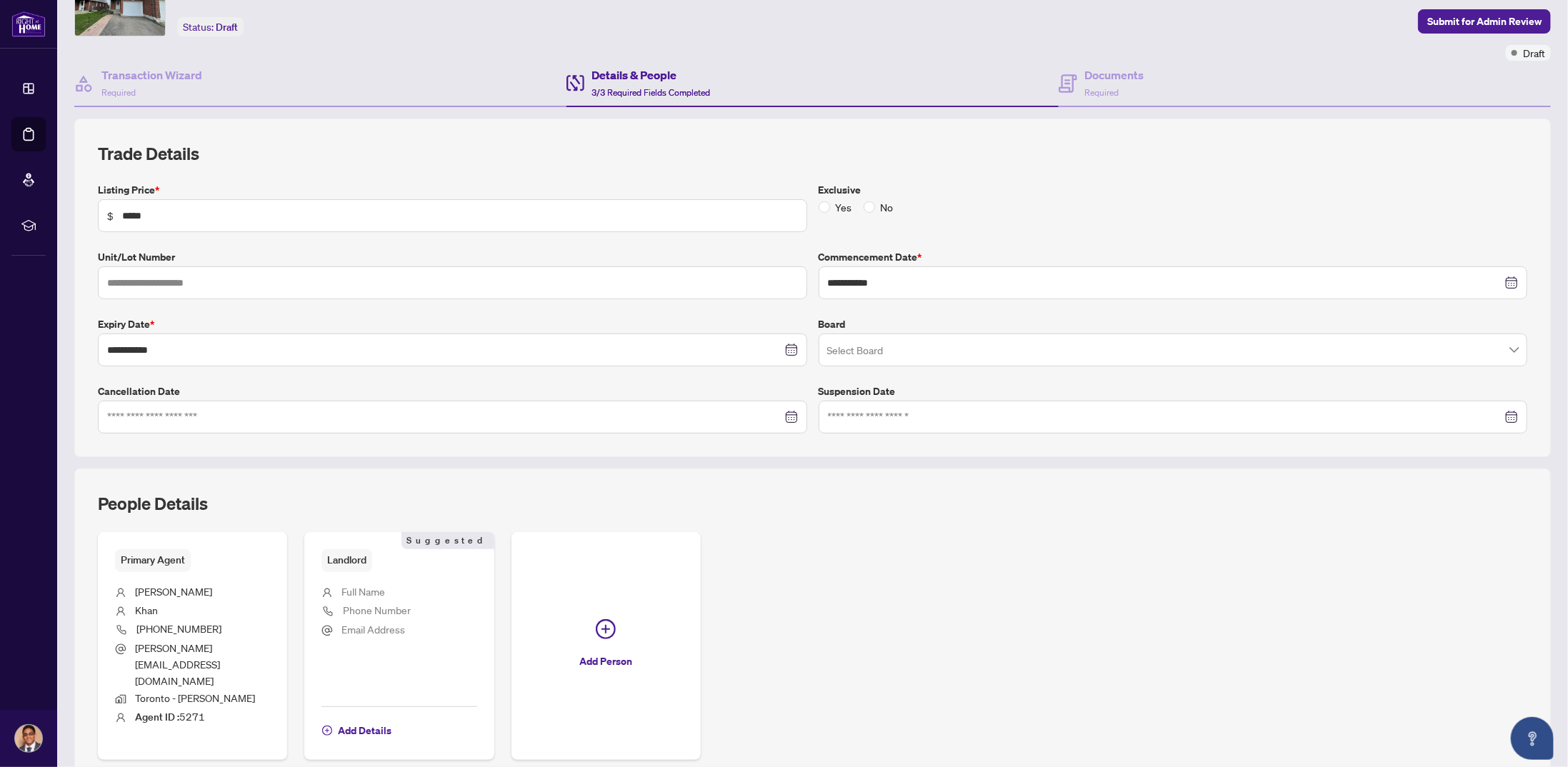
scroll to position [109, 0]
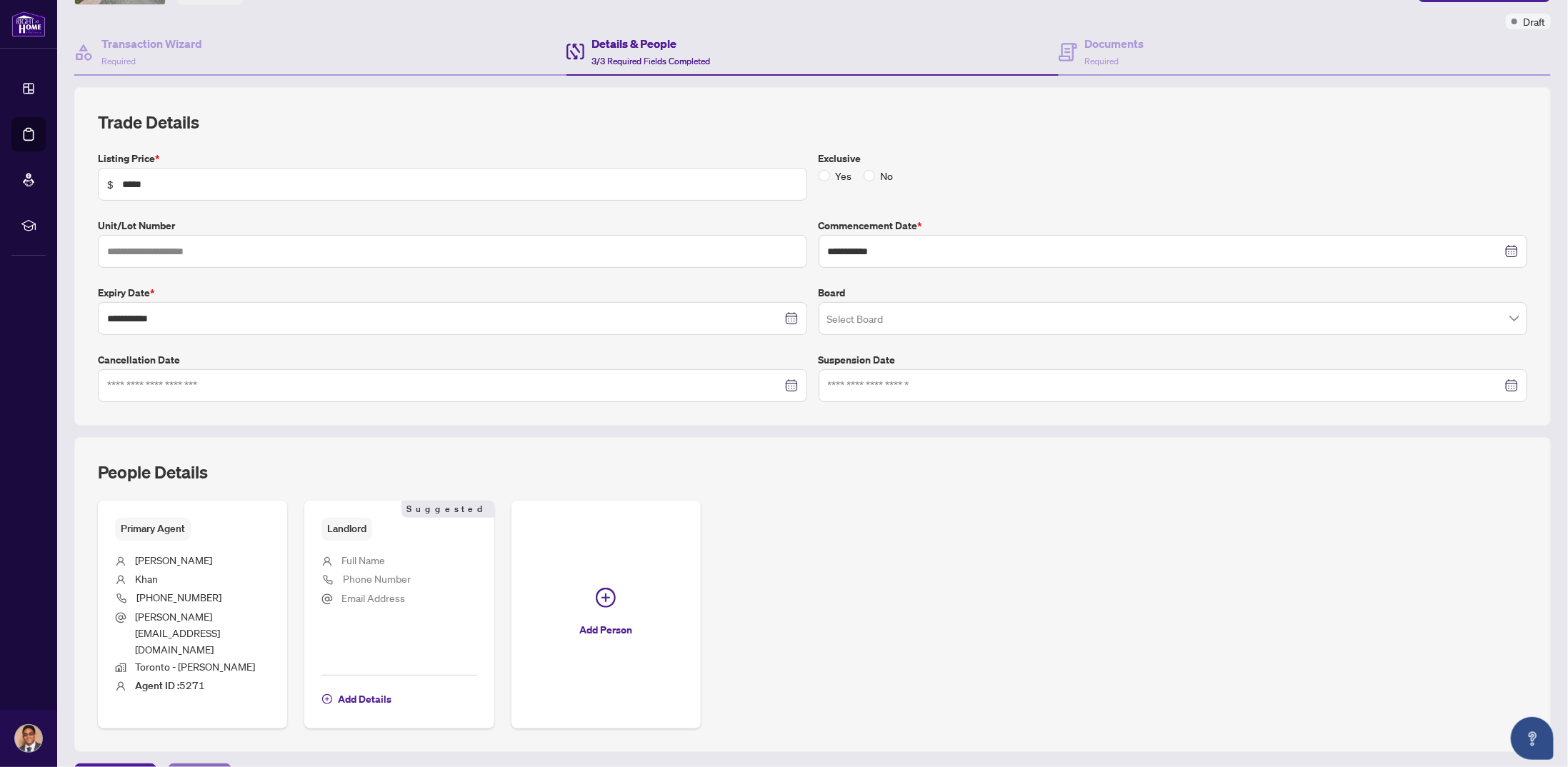
click at [208, 764] on span "Next Tab" at bounding box center [199, 775] width 41 height 23
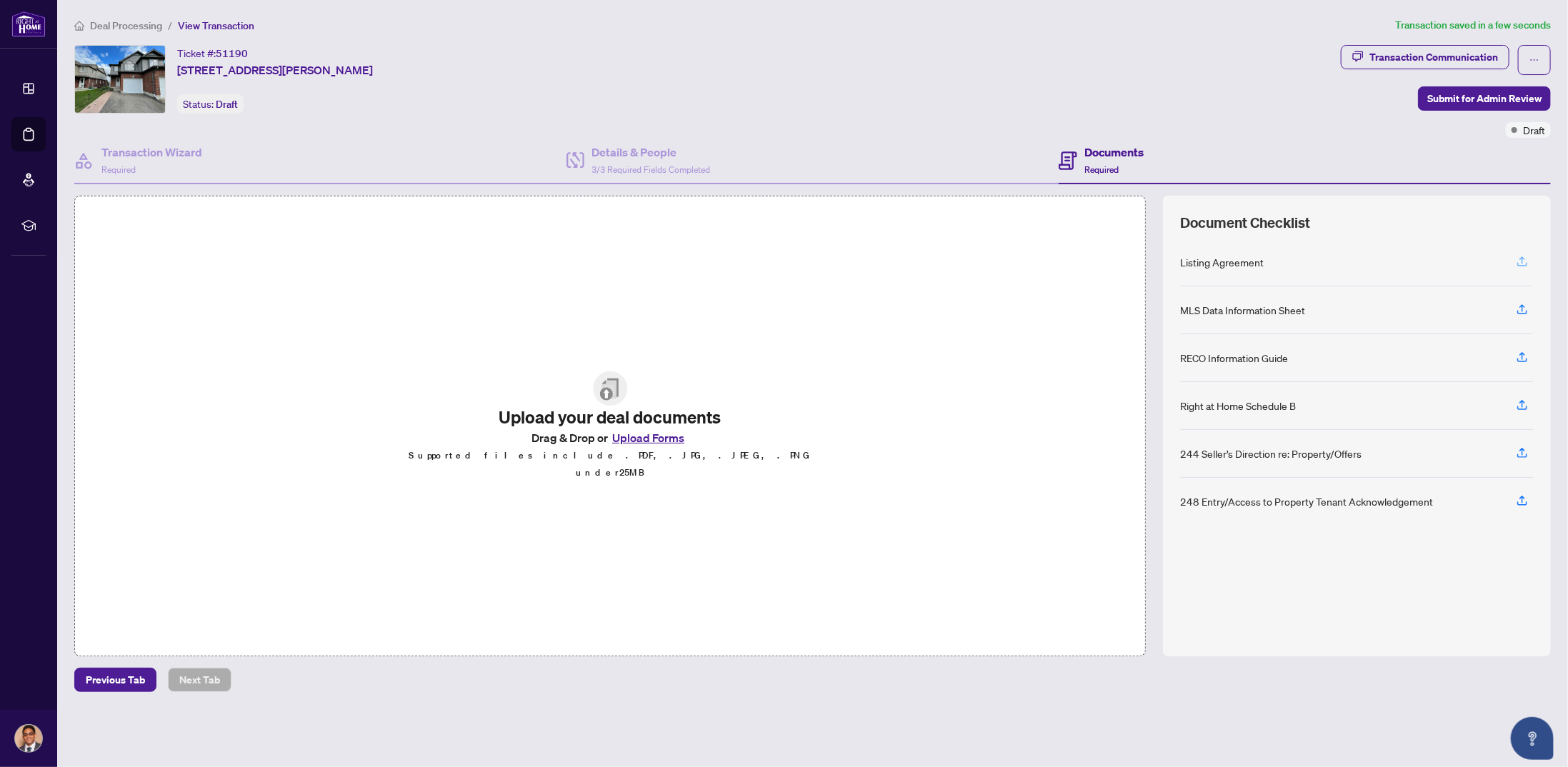
click at [1520, 258] on icon "button" at bounding box center [1521, 261] width 13 height 13
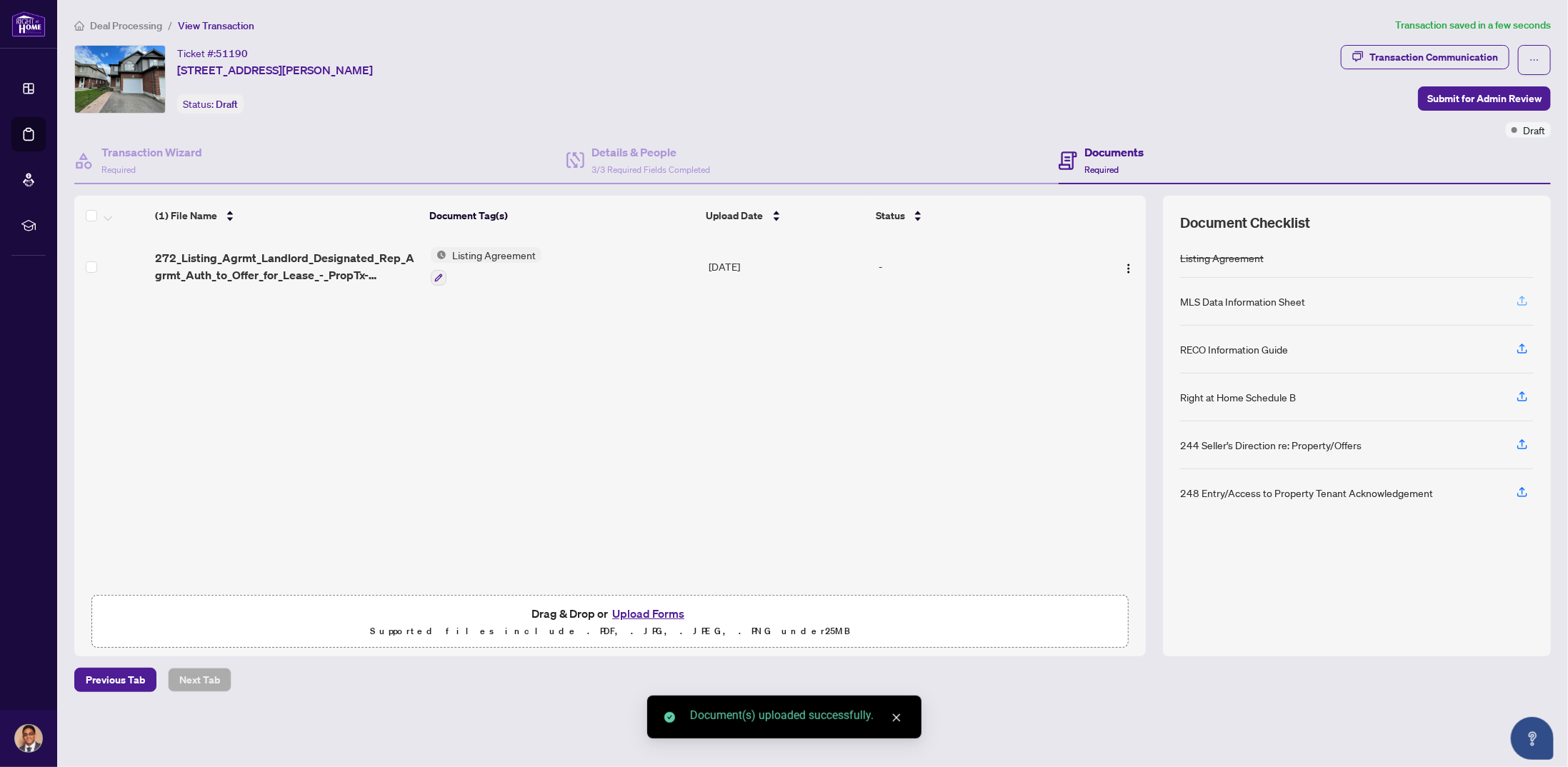
click at [1515, 299] on icon "button" at bounding box center [1521, 300] width 13 height 13
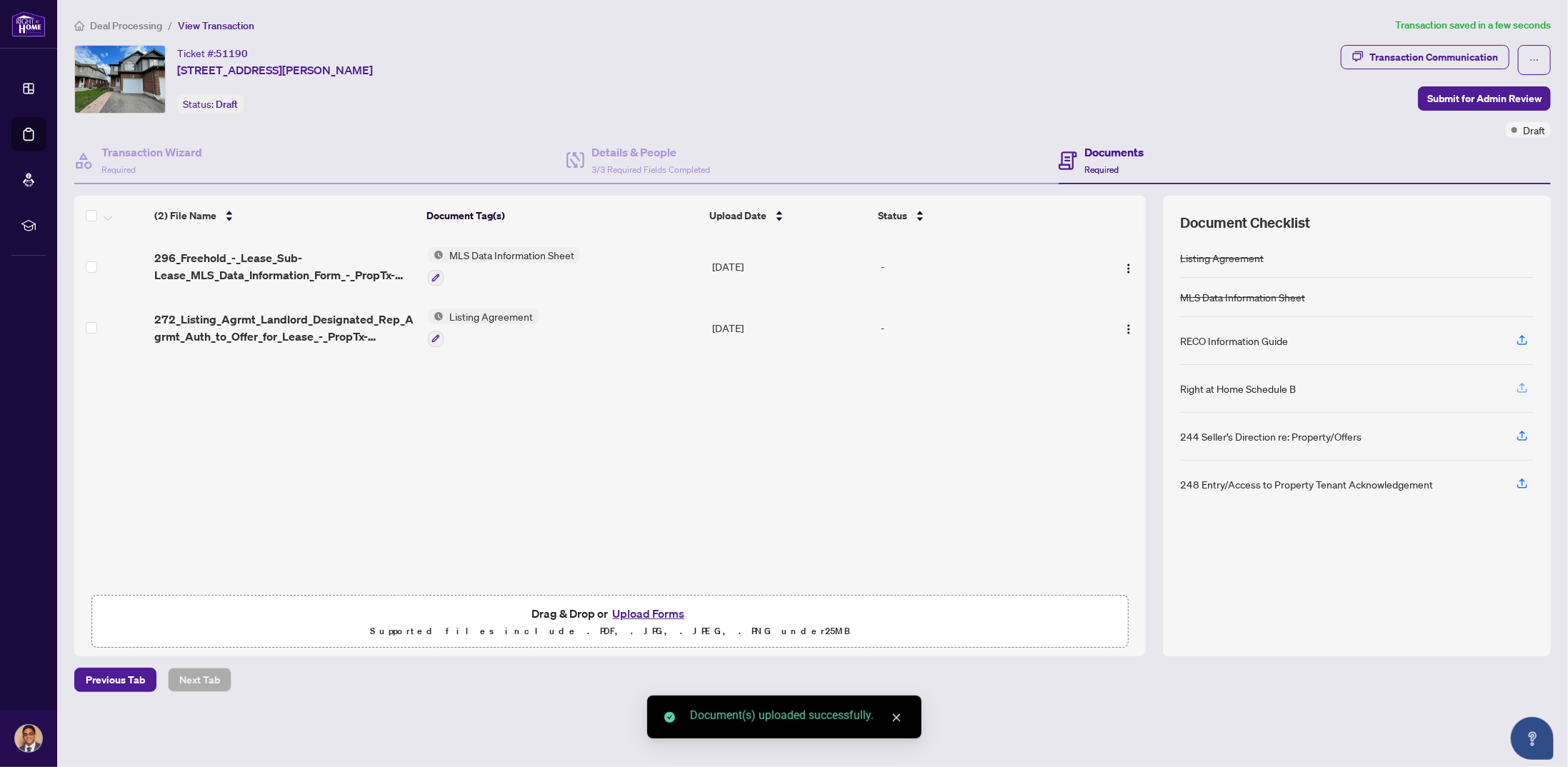
click at [1524, 377] on span "button" at bounding box center [1521, 388] width 13 height 23
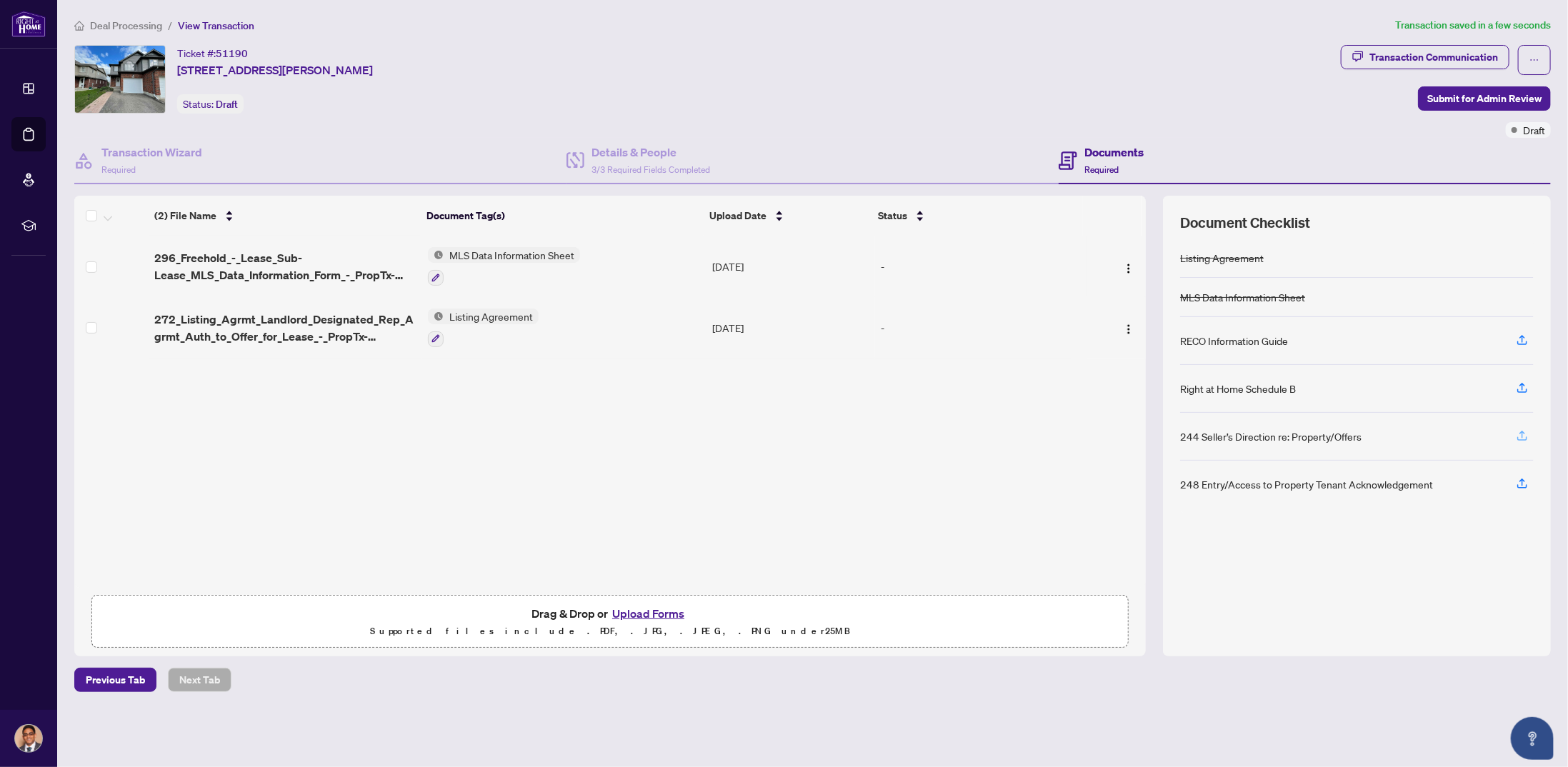
click at [1527, 430] on icon "button" at bounding box center [1521, 435] width 13 height 13
click at [1523, 436] on icon "button" at bounding box center [1522, 438] width 10 height 3
click at [1520, 431] on icon "button" at bounding box center [1521, 435] width 13 height 13
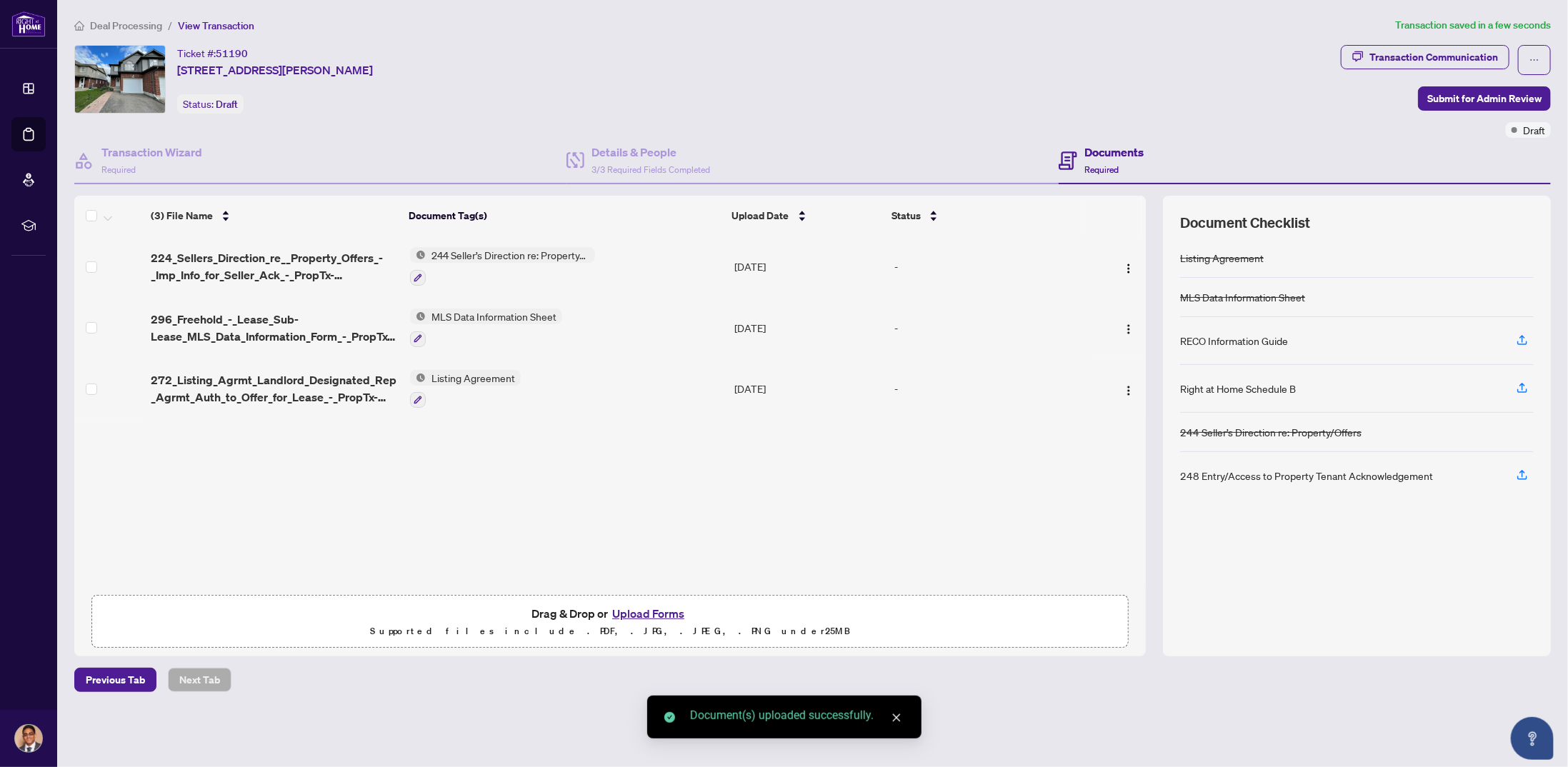
click at [646, 605] on button "Upload Forms" at bounding box center [648, 614] width 80 height 18
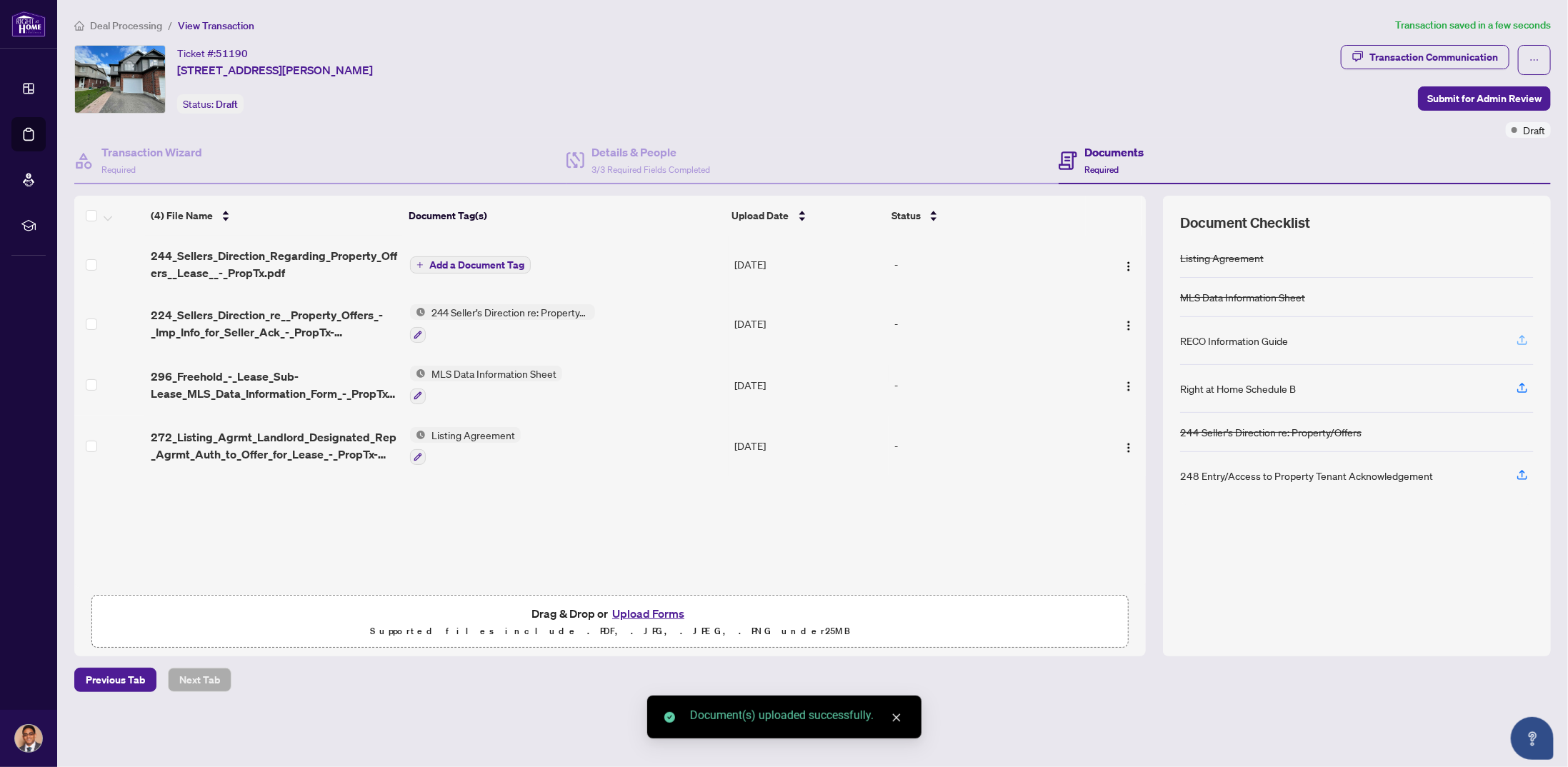
click at [1521, 337] on icon "button" at bounding box center [1521, 339] width 13 height 13
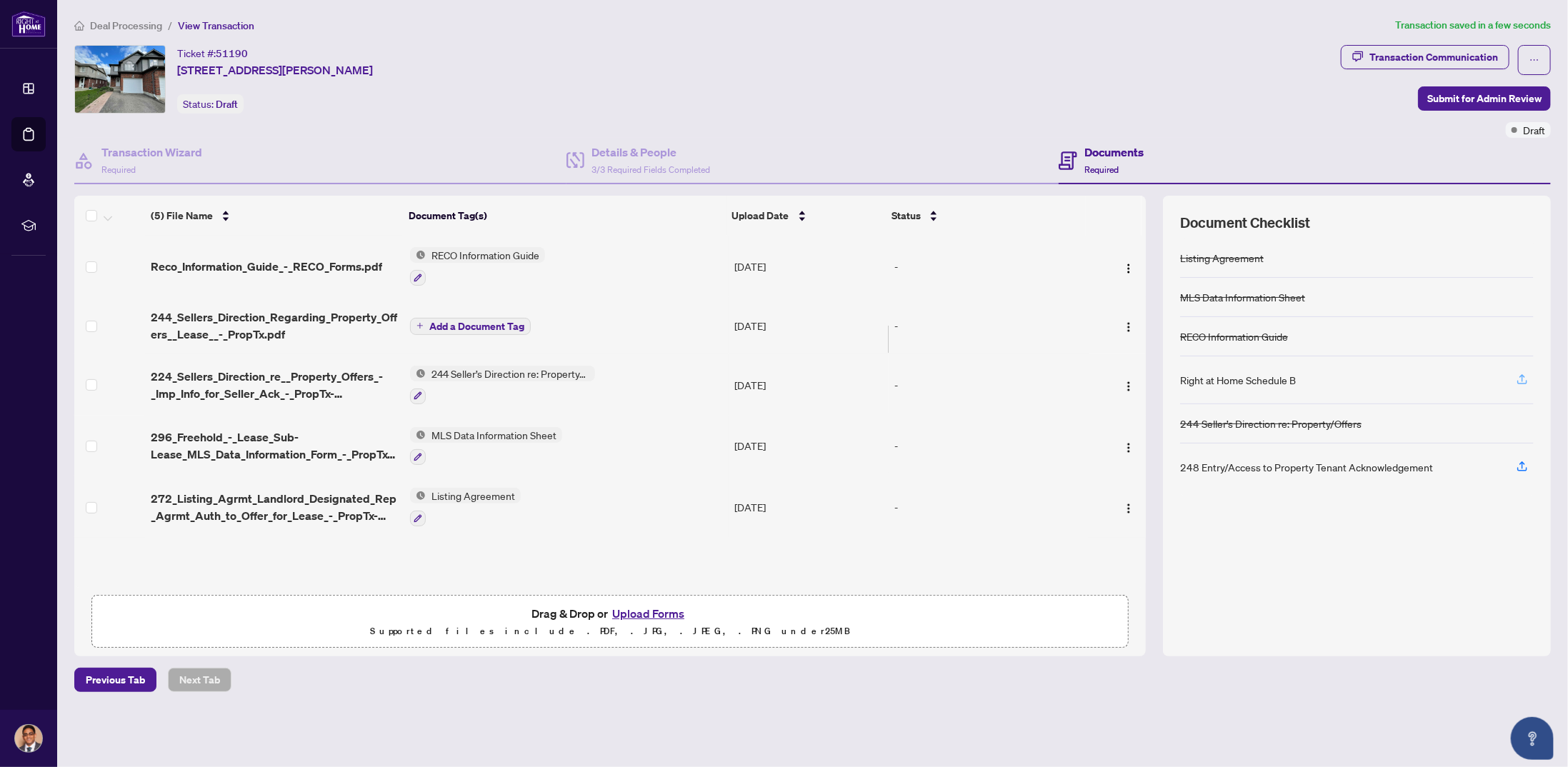
click at [1524, 381] on span "button" at bounding box center [1521, 379] width 13 height 23
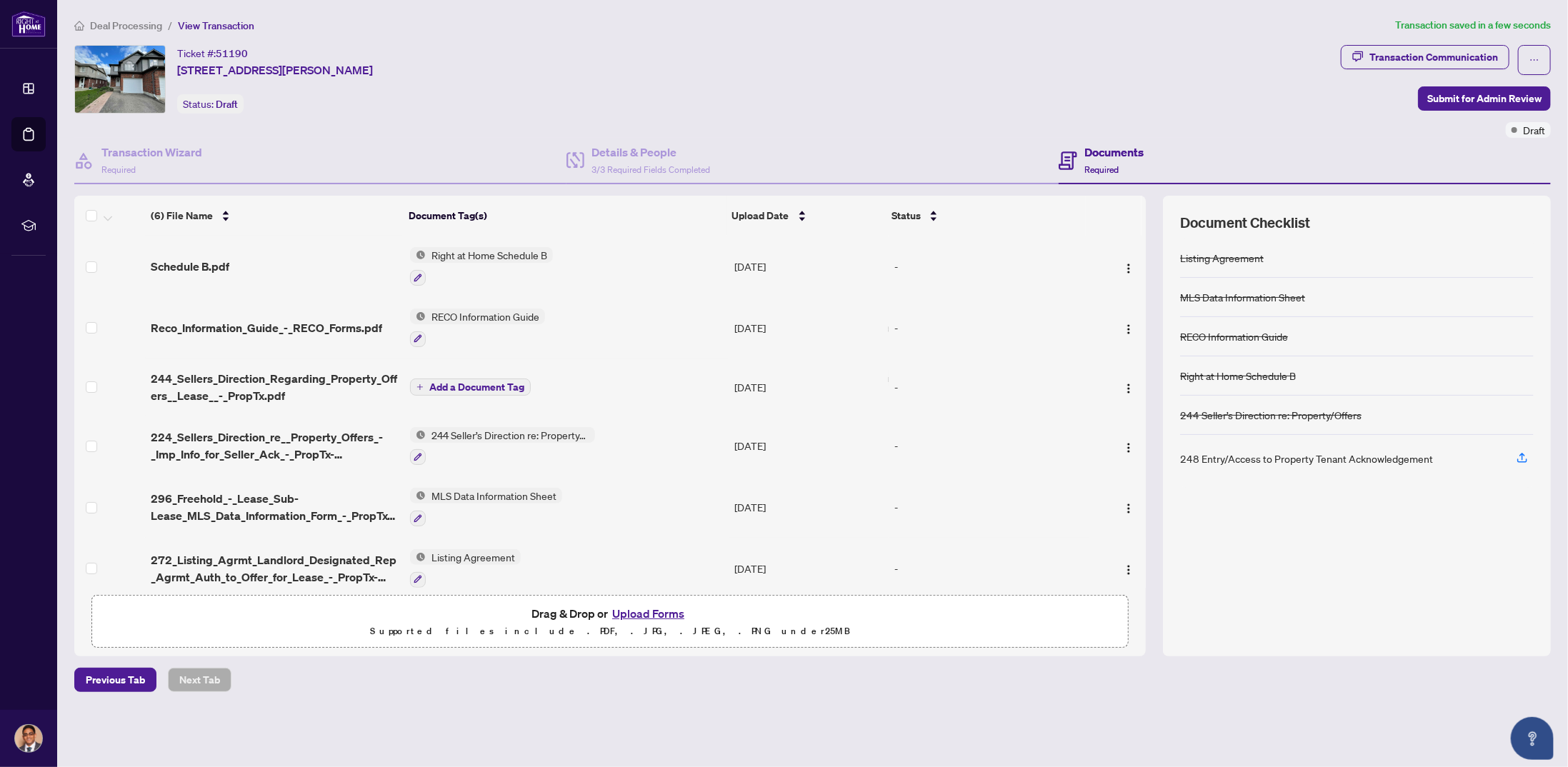
click at [488, 430] on span "244 Seller’s Direction re: Property/Offers" at bounding box center [510, 435] width 169 height 16
click at [410, 498] on img at bounding box center [405, 501] width 16 height 16
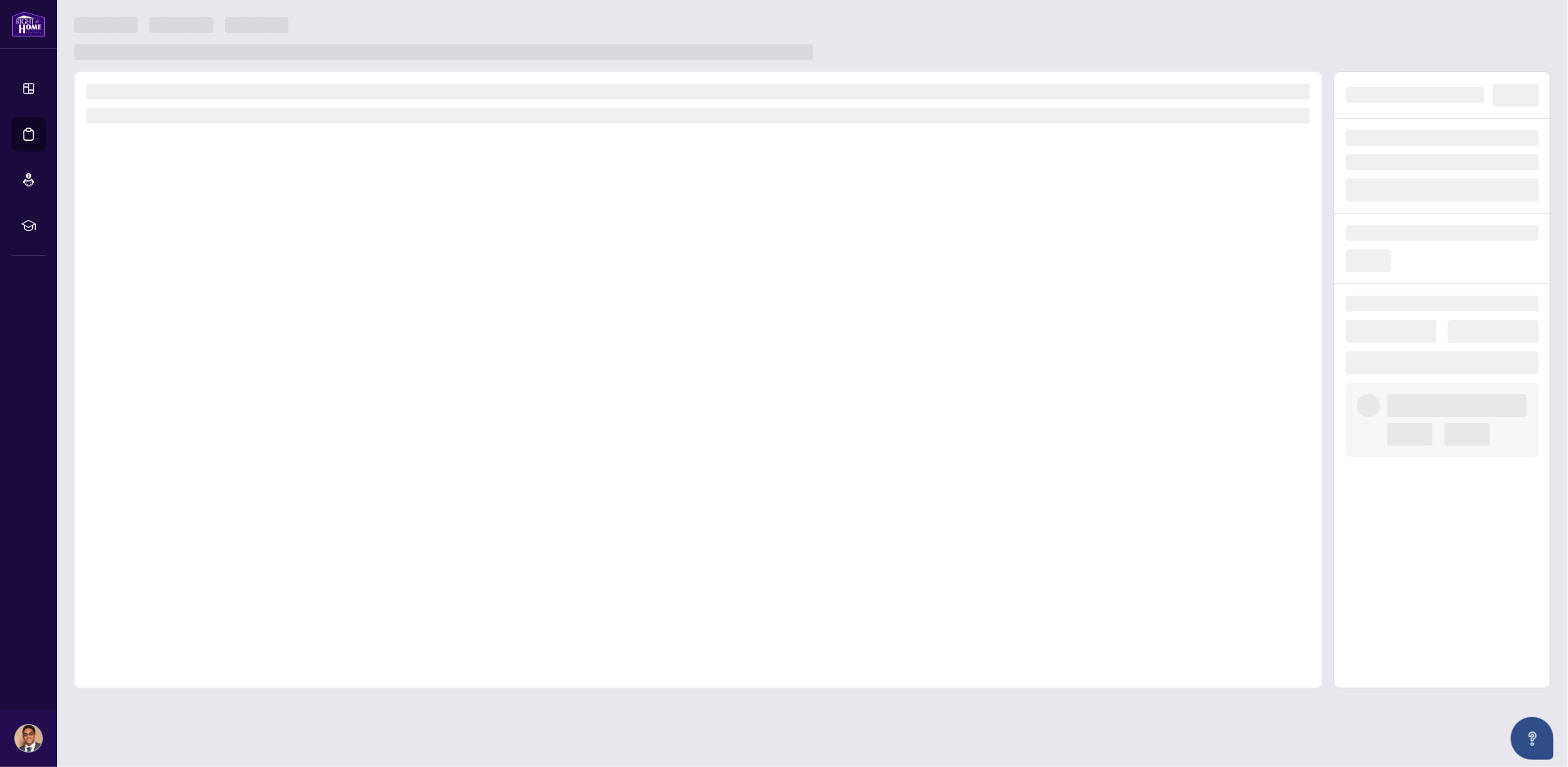
drag, startPoint x: 651, startPoint y: 69, endPoint x: 654, endPoint y: 61, distance: 8.5
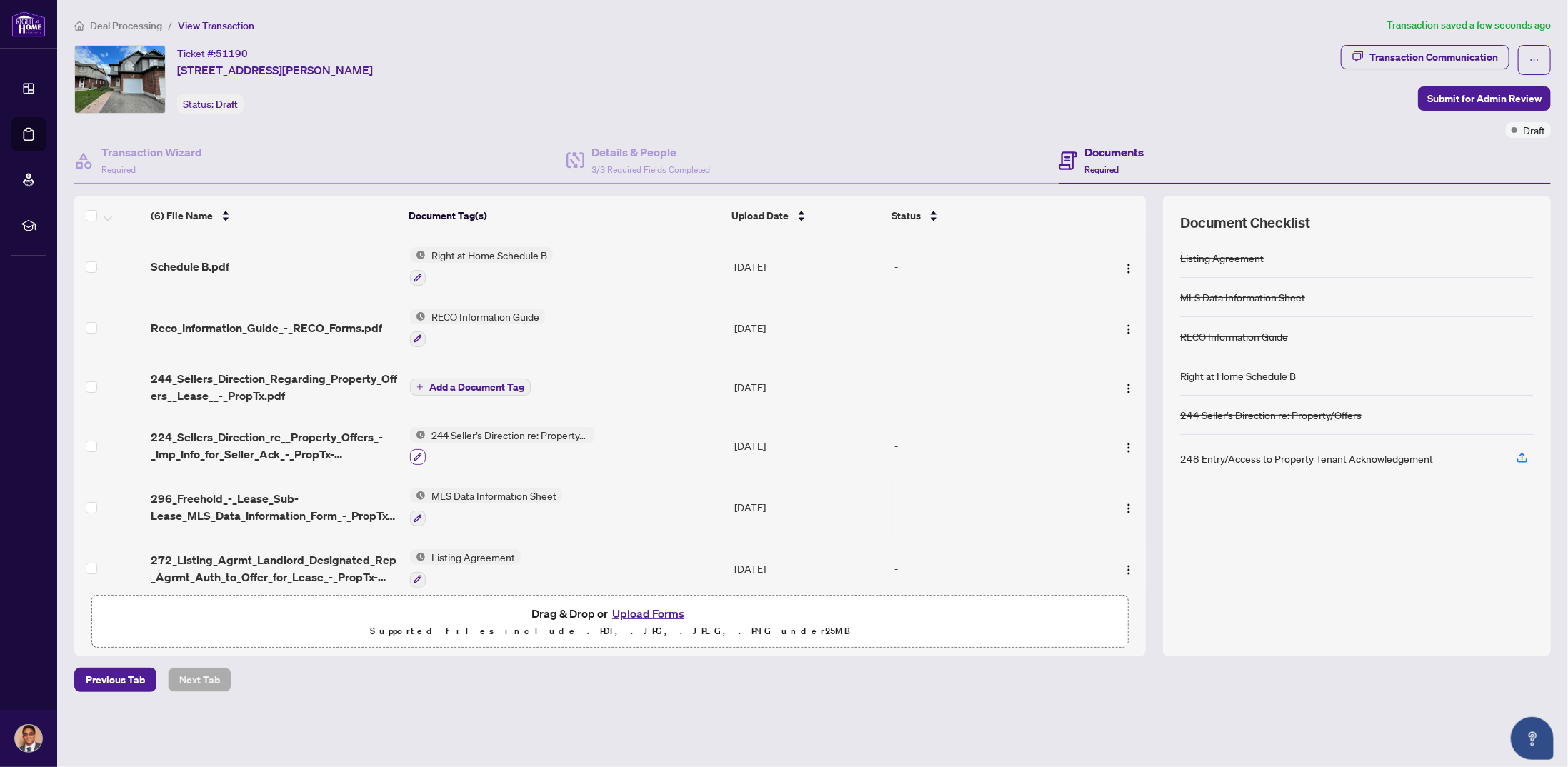
click at [419, 454] on icon "button" at bounding box center [418, 457] width 8 height 8
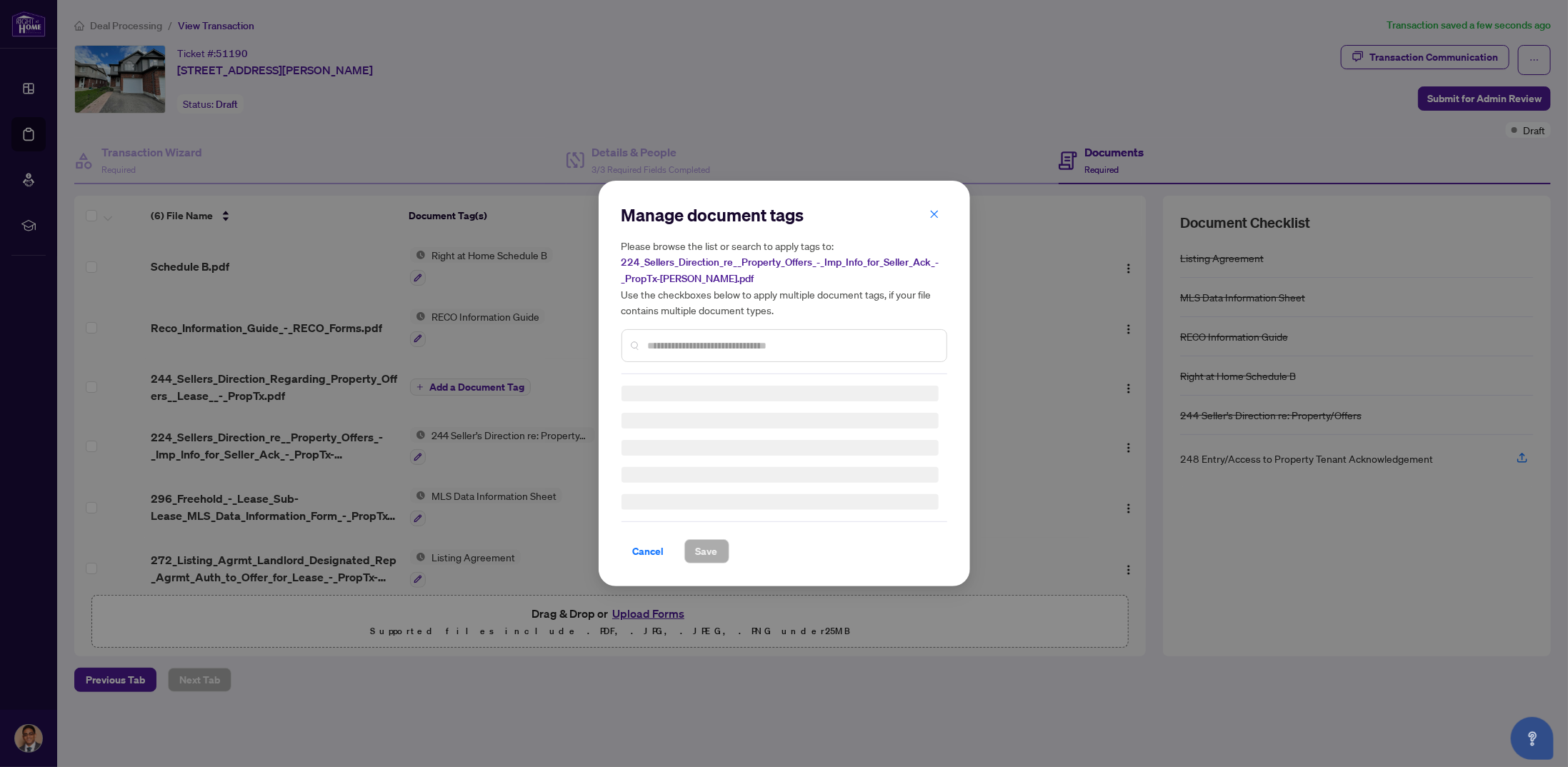
click at [763, 337] on div "Manage document tags Please browse the list or search to apply tags to: 224_Sel…" at bounding box center [784, 289] width 326 height 171
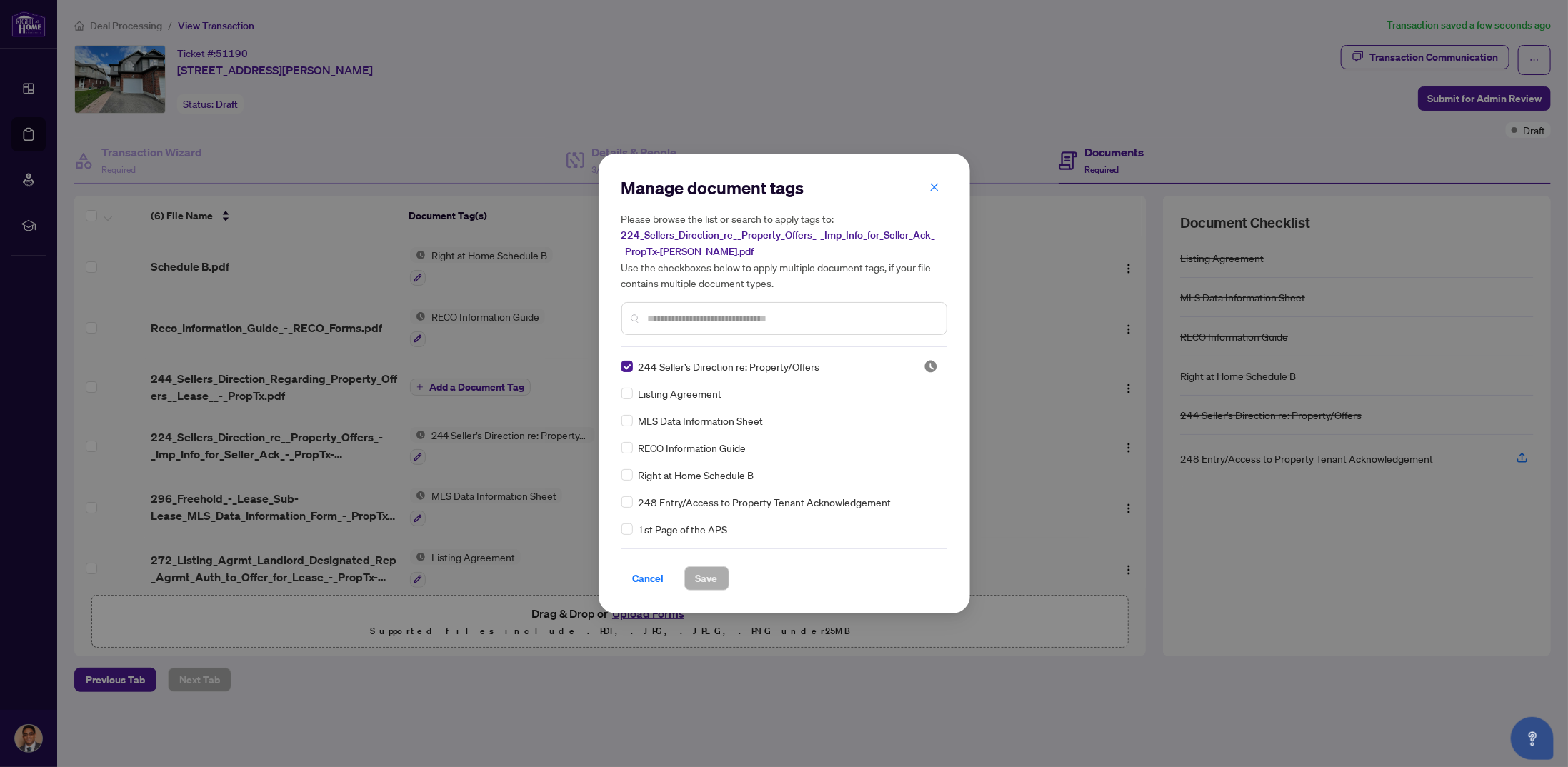
click at [736, 368] on span "244 Seller’s Direction re: Property/Offers" at bounding box center [729, 366] width 182 height 16
click at [694, 320] on input "text" at bounding box center [791, 318] width 287 height 16
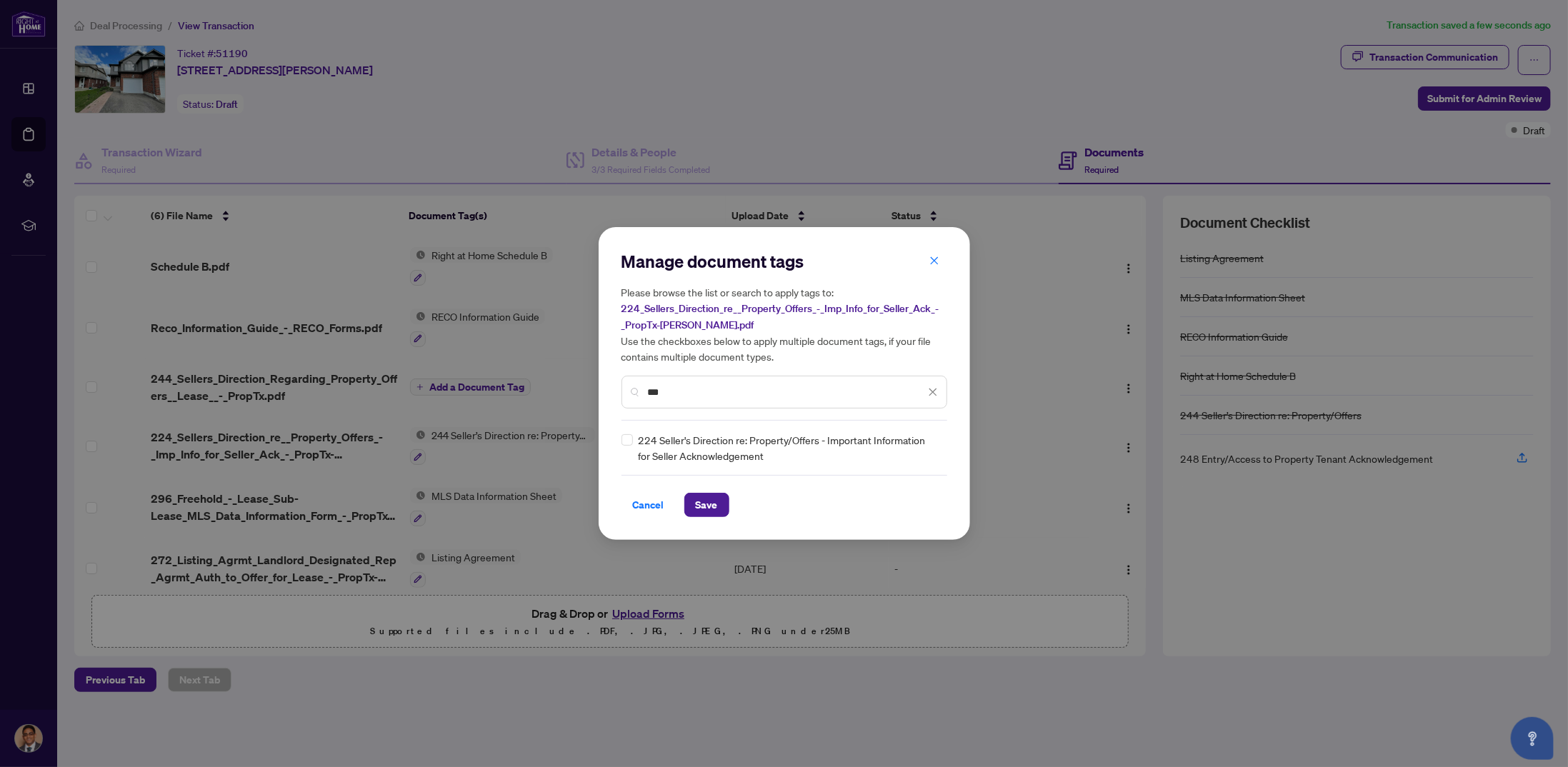
type input "***"
click at [655, 438] on span "224 Seller's Direction re: Property/Offers - Important Information for Seller A…" at bounding box center [789, 448] width 300 height 32
click at [698, 497] on span "Save" at bounding box center [707, 505] width 22 height 23
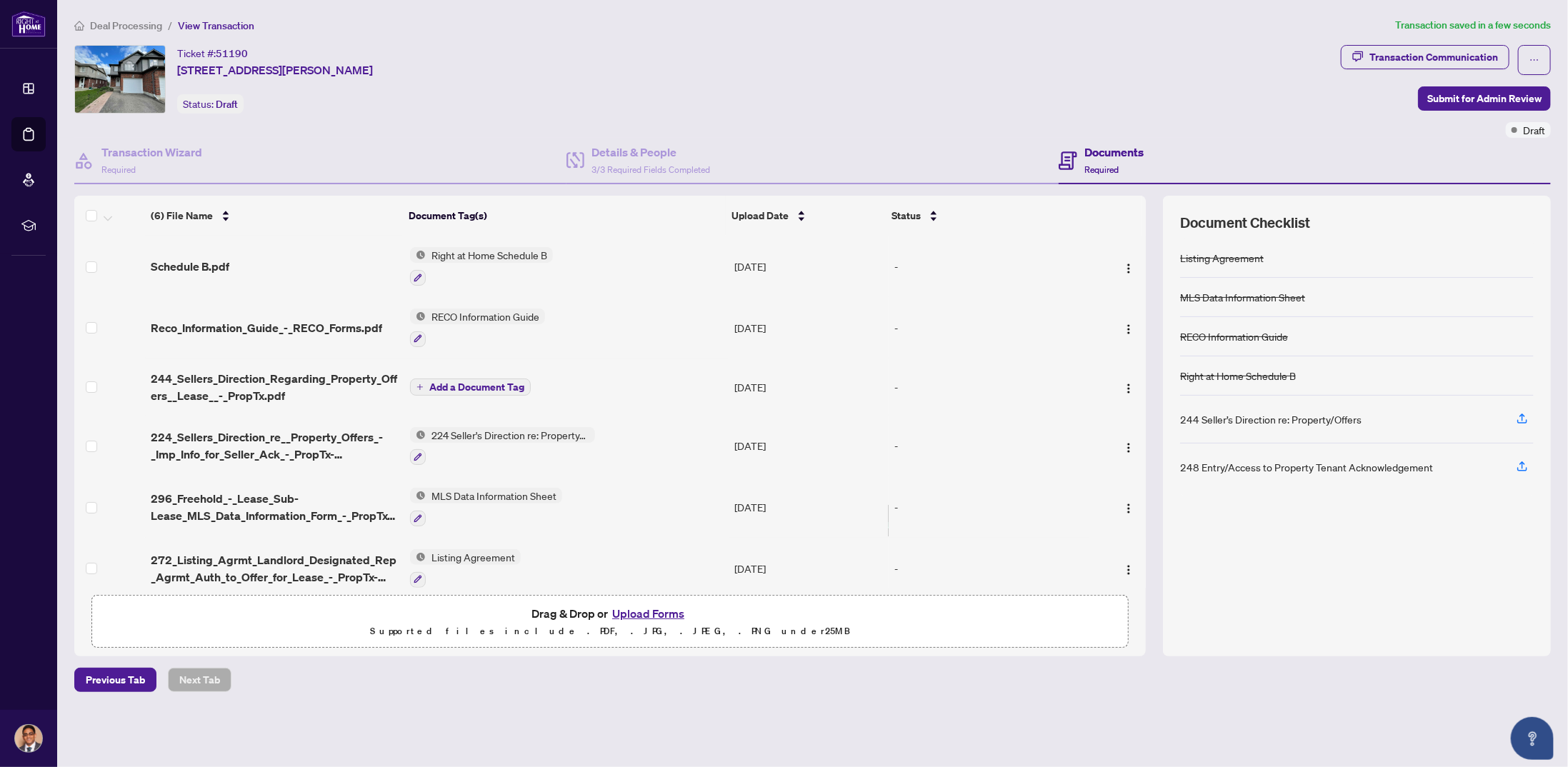
click at [512, 384] on span "Add a Document Tag" at bounding box center [476, 387] width 95 height 10
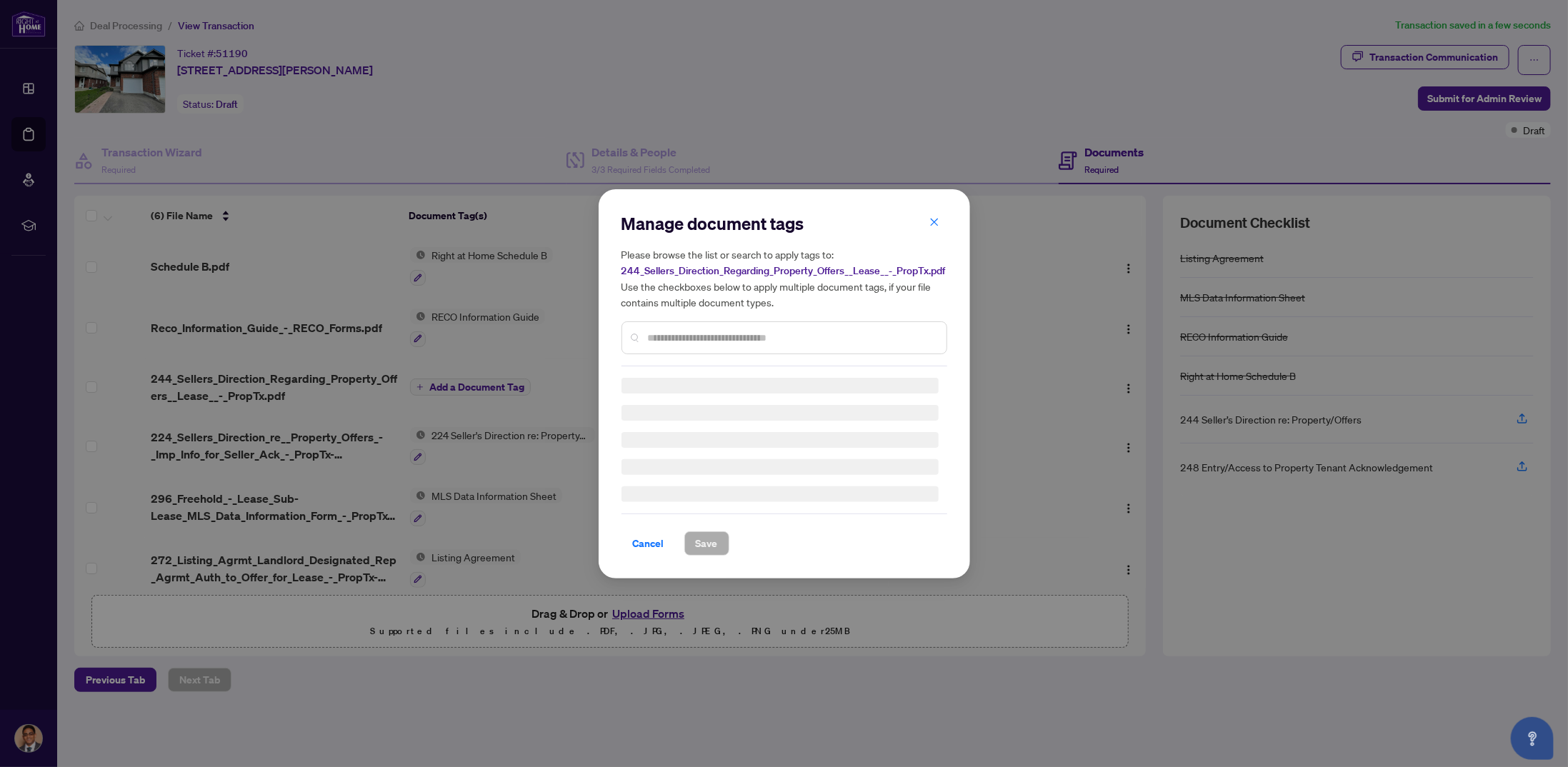
click at [863, 314] on div "Please browse the list or search to apply tags to: 244_Sellers_Direction_Regard…" at bounding box center [784, 300] width 326 height 108
click at [859, 323] on div at bounding box center [784, 337] width 326 height 33
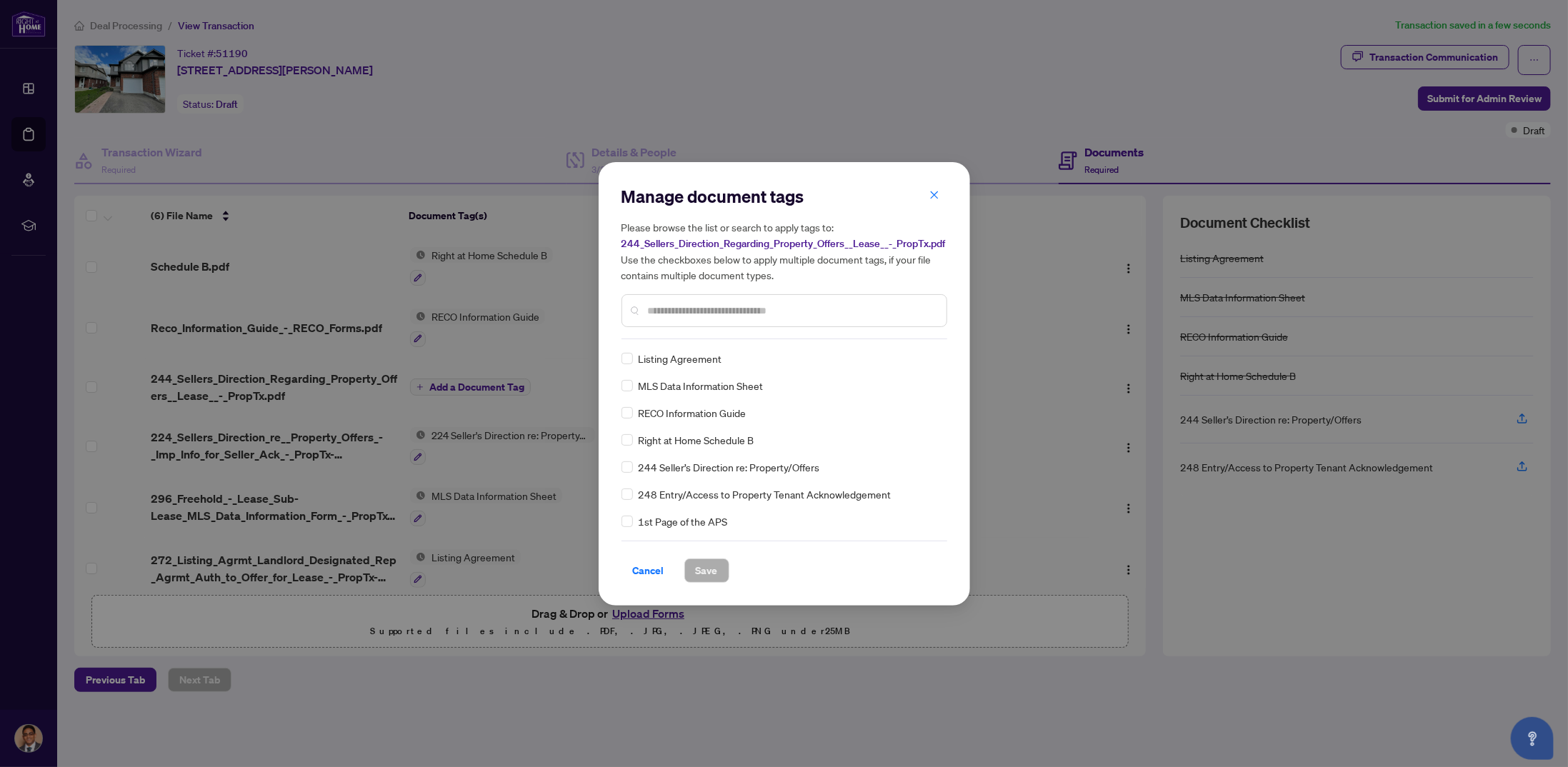
click at [856, 337] on div "Manage document tags Please browse the list or search to apply tags to: 244_Sel…" at bounding box center [784, 262] width 326 height 154
click at [851, 311] on input "text" at bounding box center [791, 311] width 287 height 16
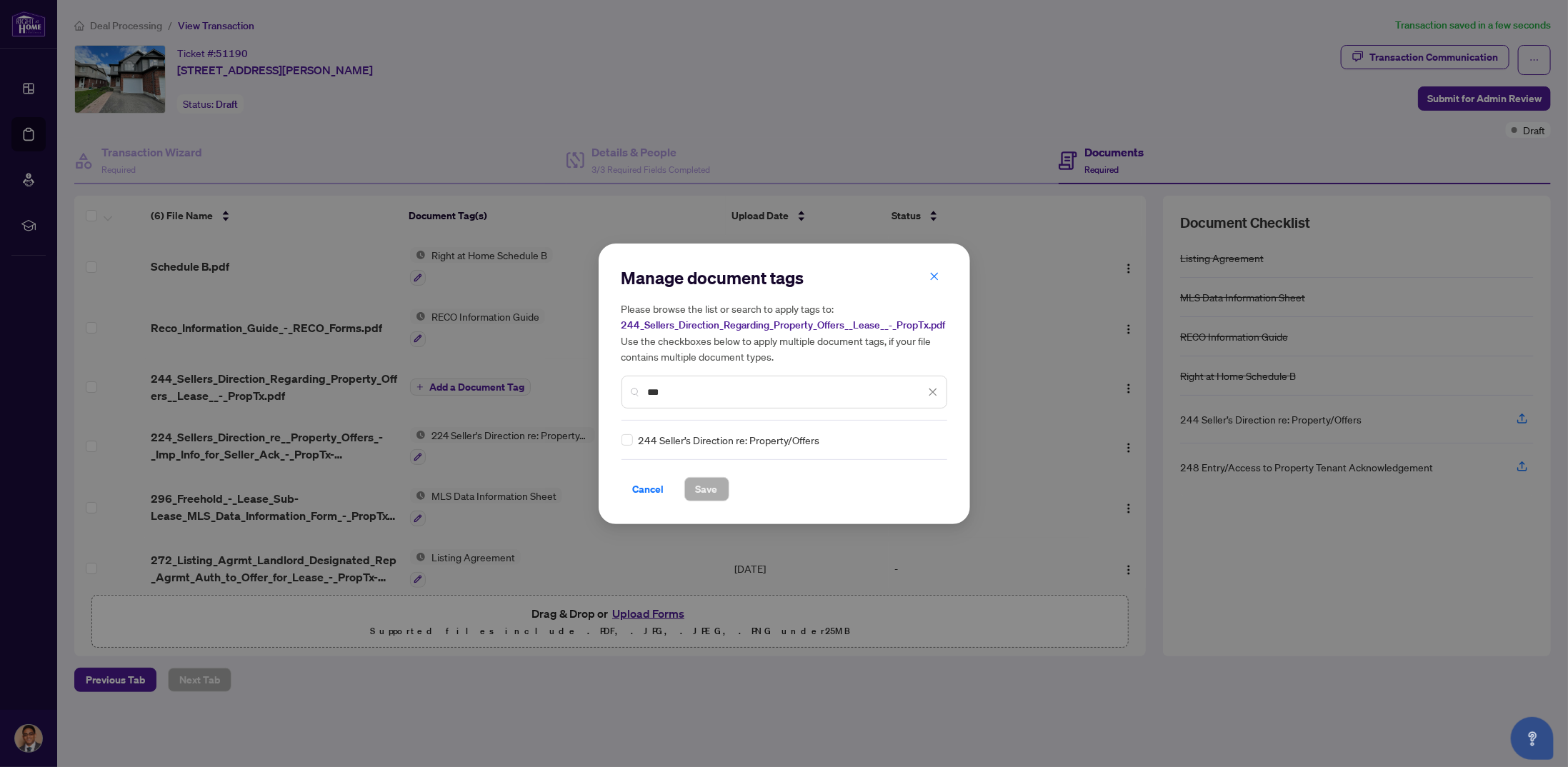
type input "***"
click at [711, 483] on span "Save" at bounding box center [707, 489] width 22 height 23
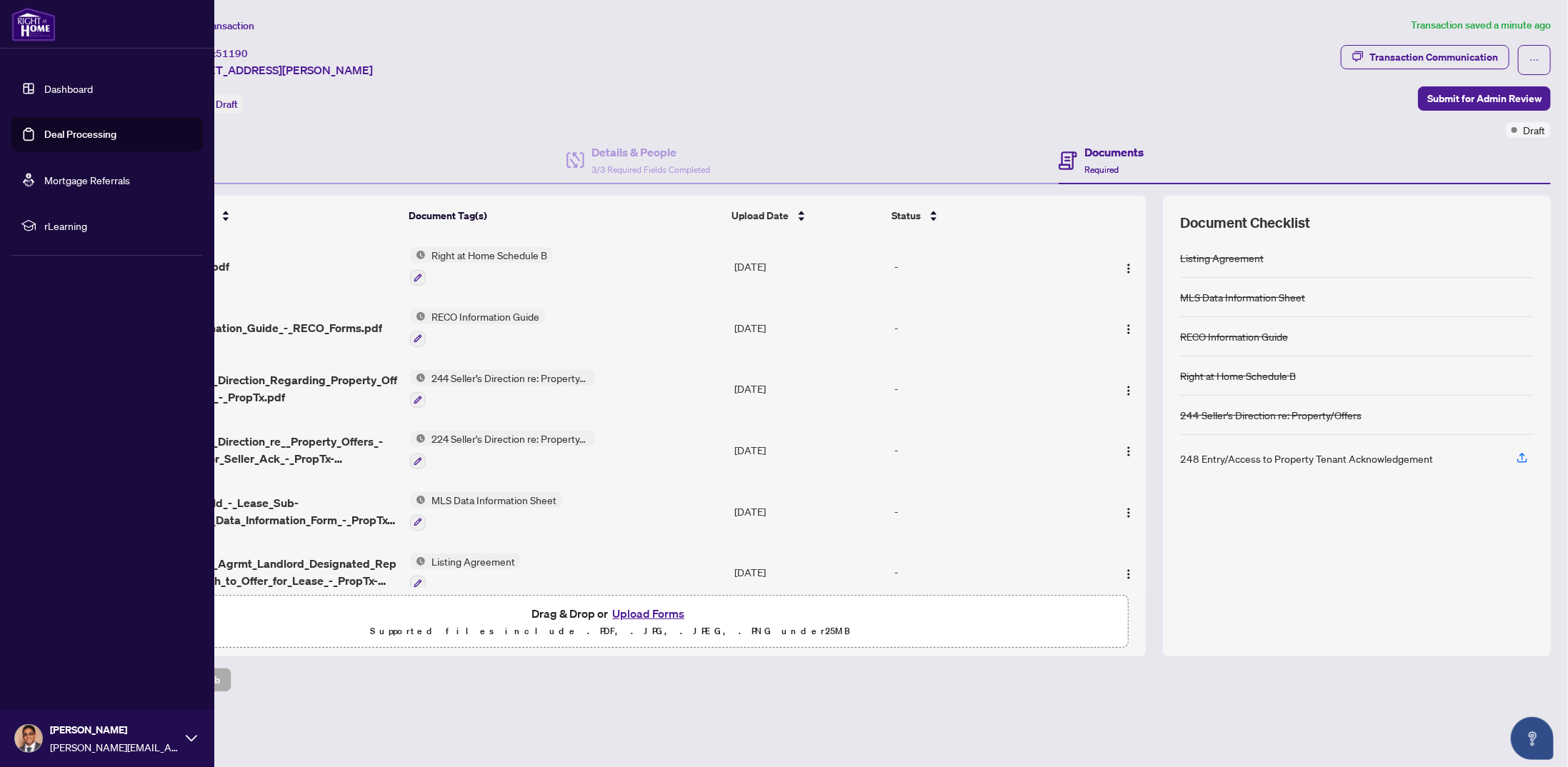
click at [44, 82] on link "Dashboard" at bounding box center [69, 88] width 49 height 13
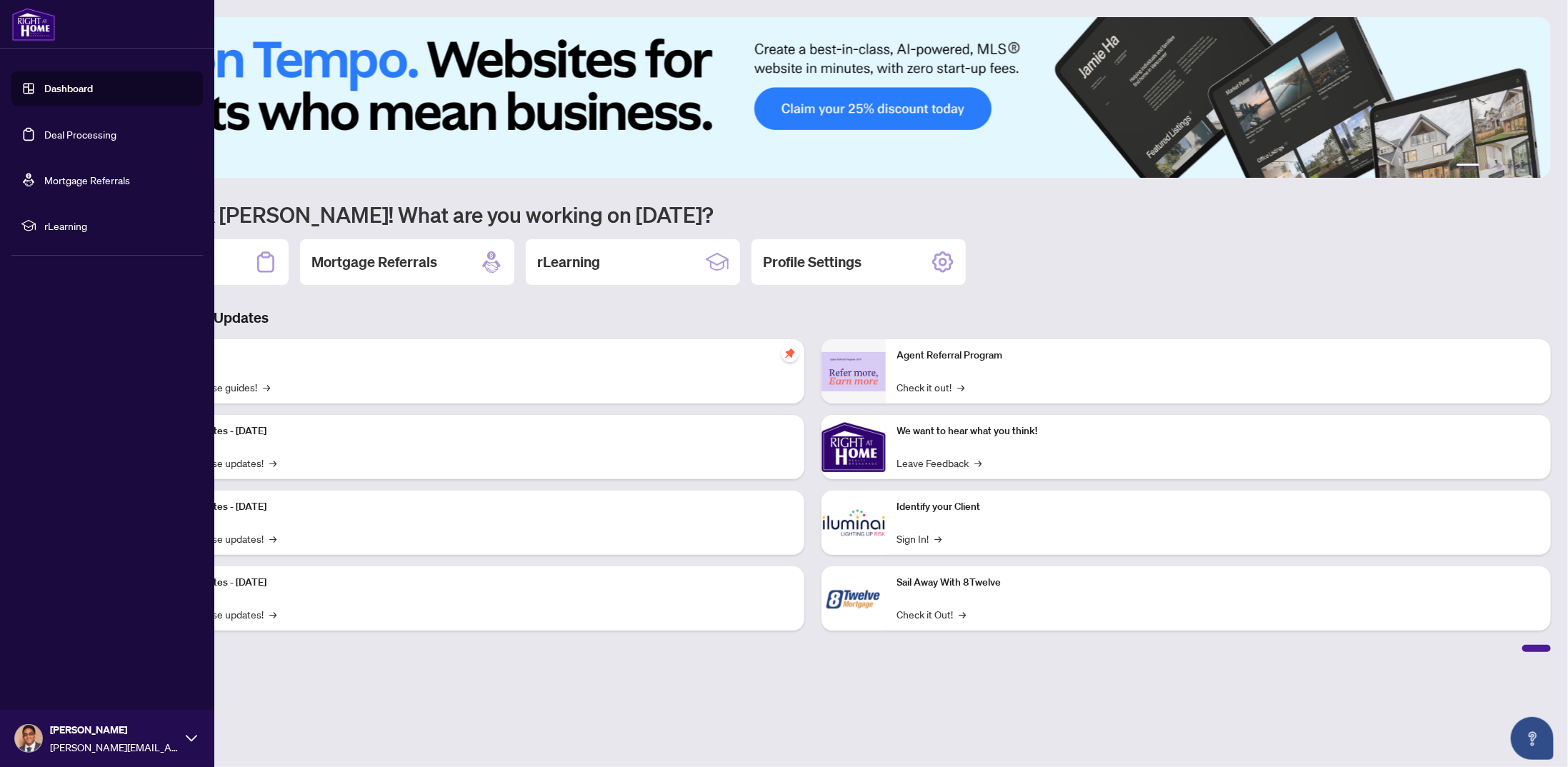
click at [54, 135] on link "Deal Processing" at bounding box center [80, 134] width 72 height 13
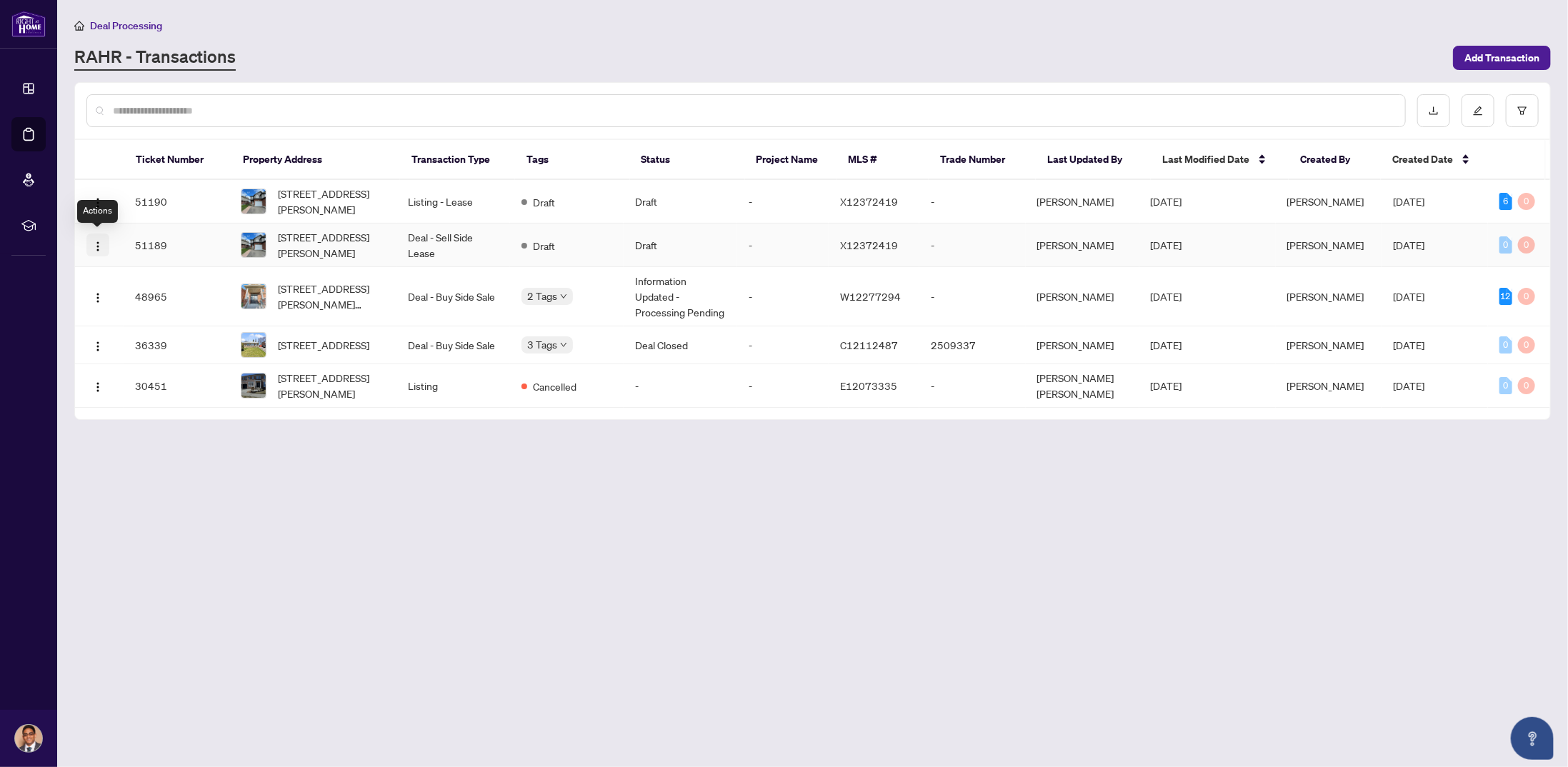
click at [100, 241] on img "button" at bounding box center [98, 247] width 12 height 12
click at [143, 333] on span "Delete Transaction" at bounding box center [166, 340] width 136 height 16
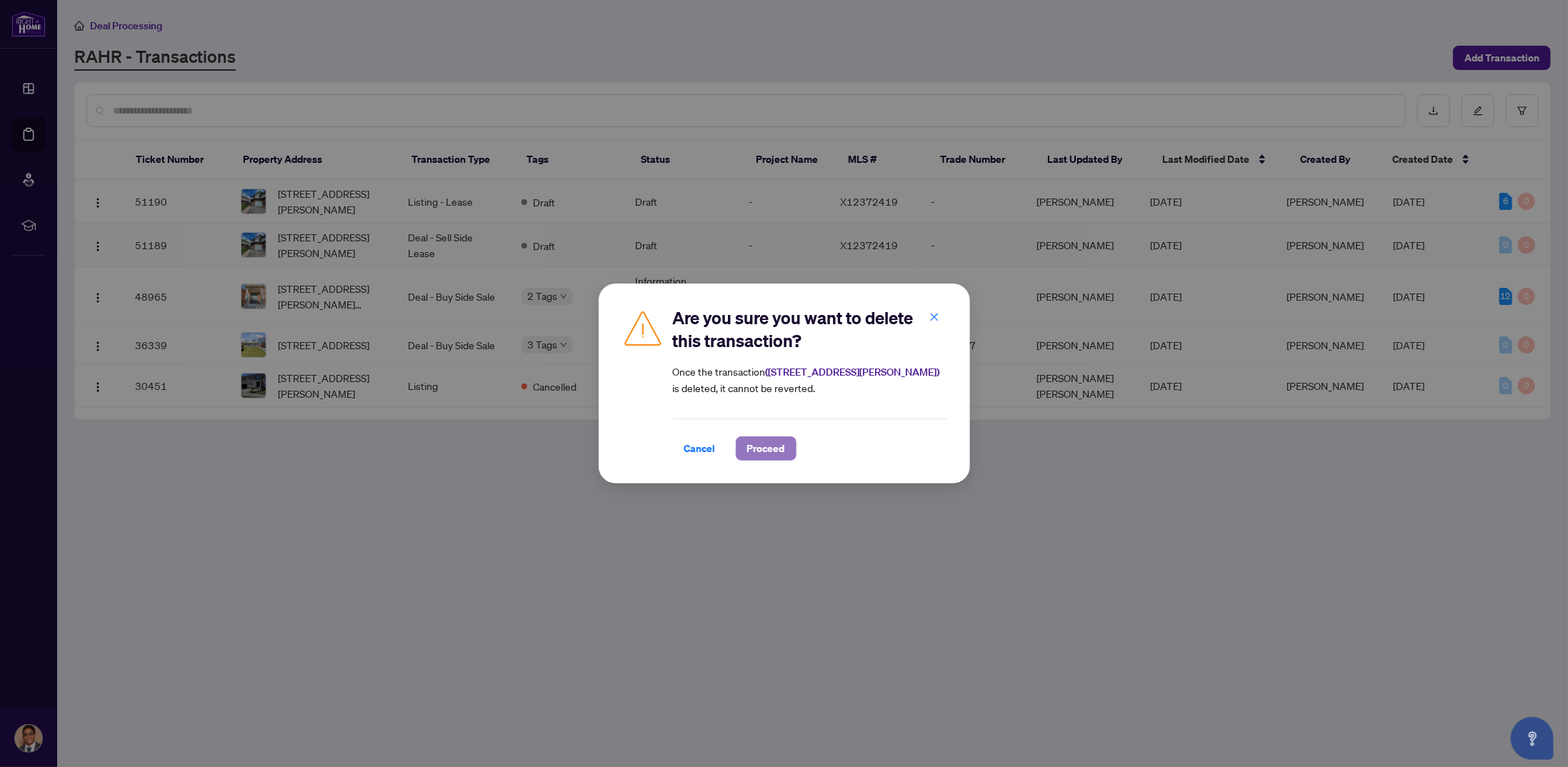
click at [770, 450] on span "Proceed" at bounding box center [765, 448] width 38 height 23
